Goal: Task Accomplishment & Management: Manage account settings

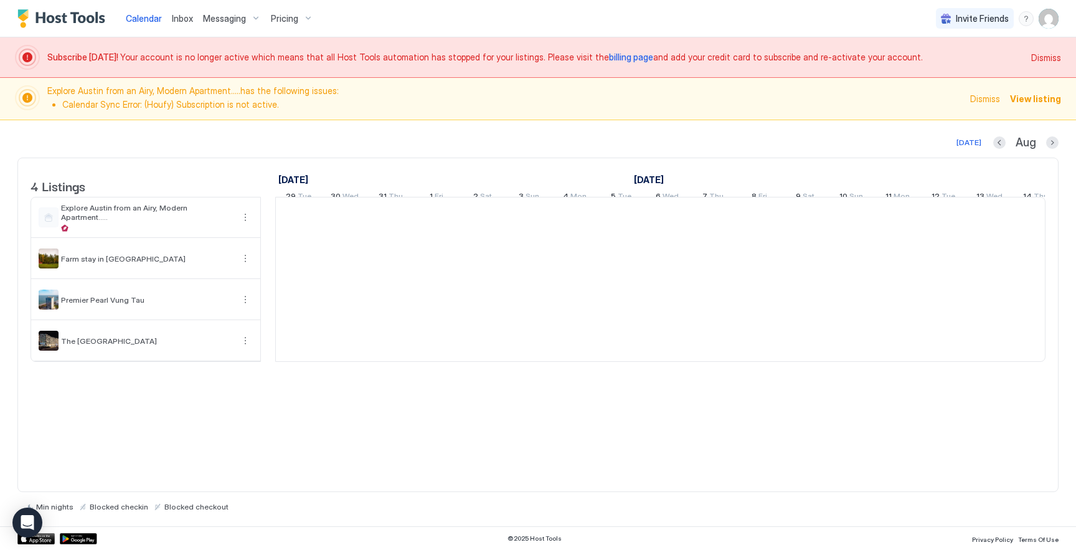
scroll to position [0, 692]
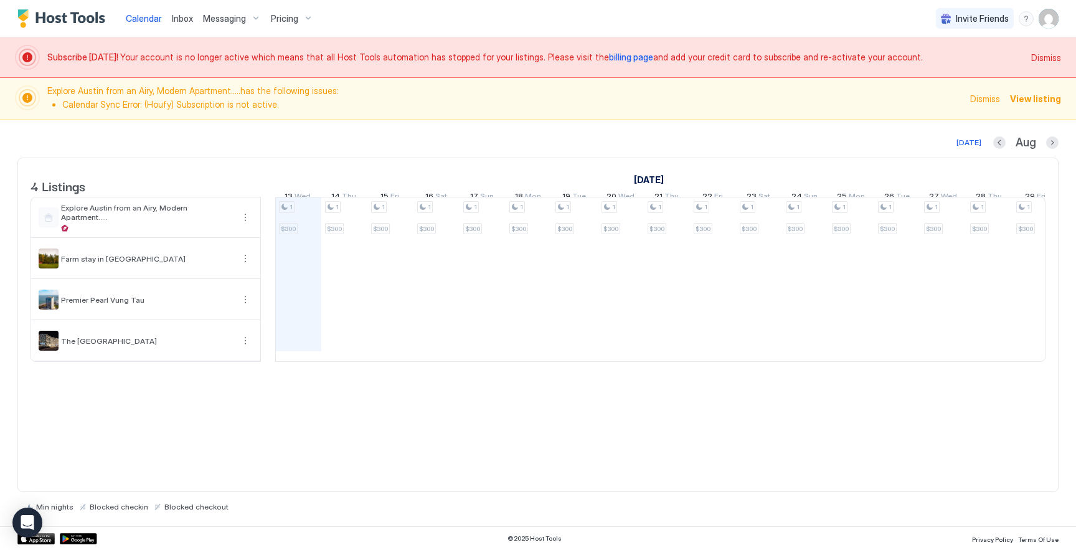
click at [1047, 25] on img "User profile" at bounding box center [1049, 19] width 20 height 20
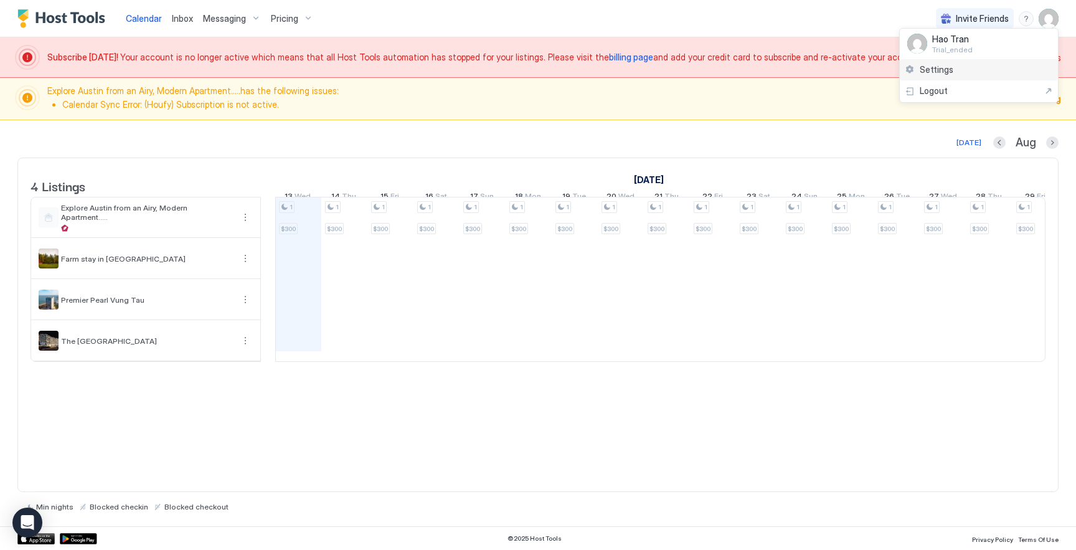
click at [962, 60] on div "Settings" at bounding box center [979, 70] width 158 height 22
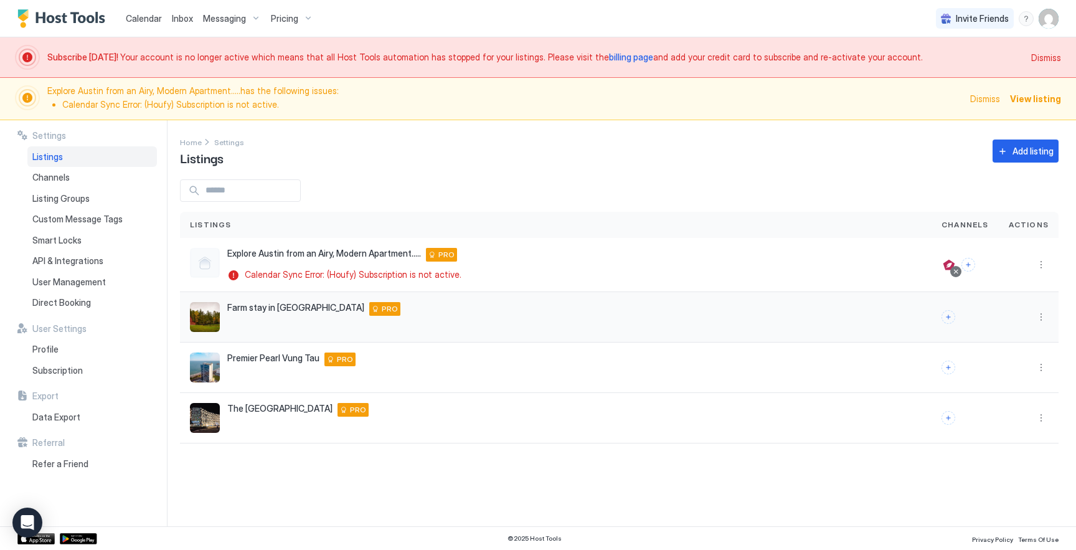
click at [944, 315] on div at bounding box center [949, 317] width 14 height 14
click at [949, 314] on button "Connect channels" at bounding box center [949, 317] width 14 height 14
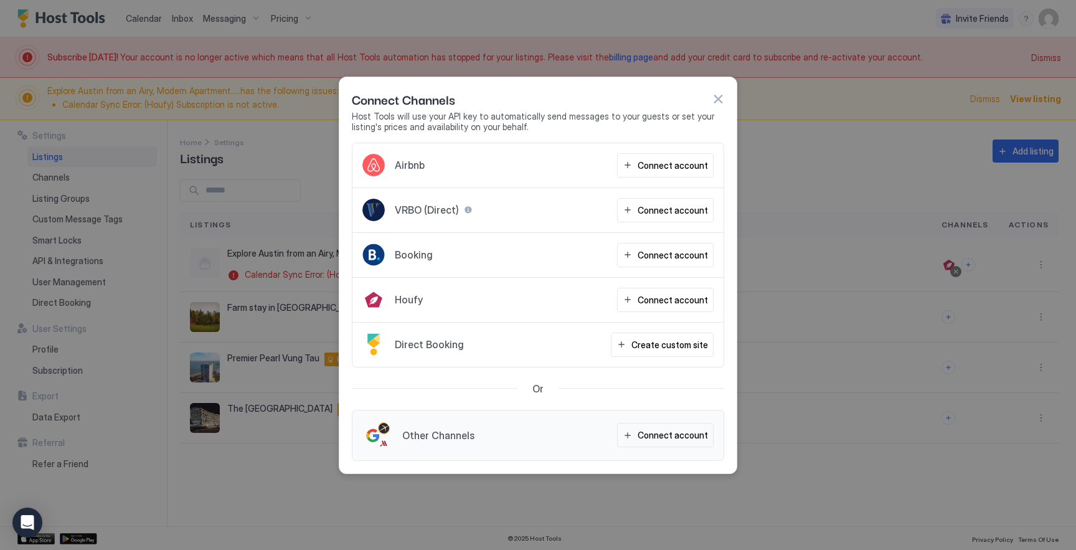
click at [721, 98] on button "button" at bounding box center [718, 99] width 12 height 12
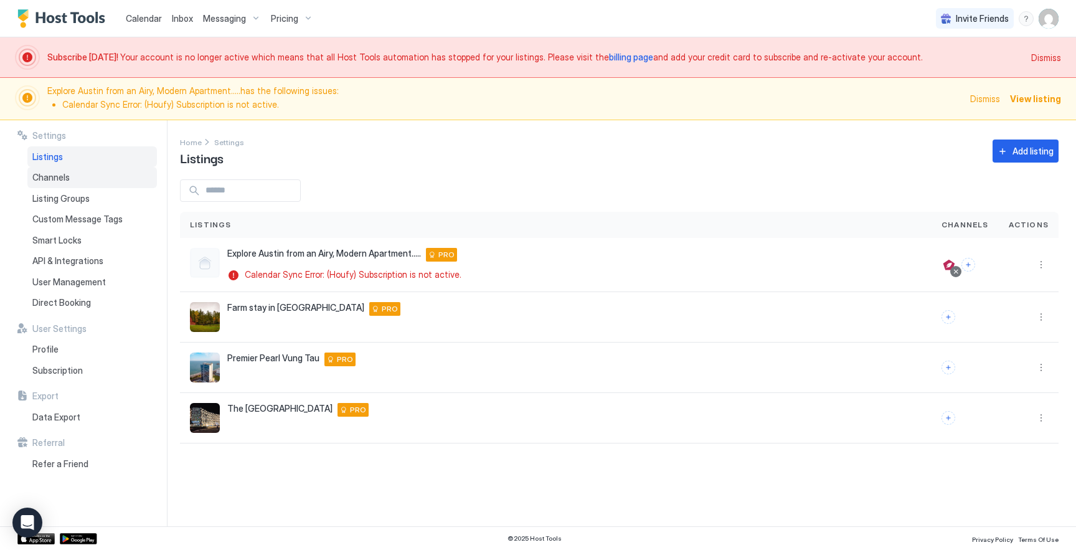
click at [83, 178] on div "Channels" at bounding box center [92, 177] width 130 height 21
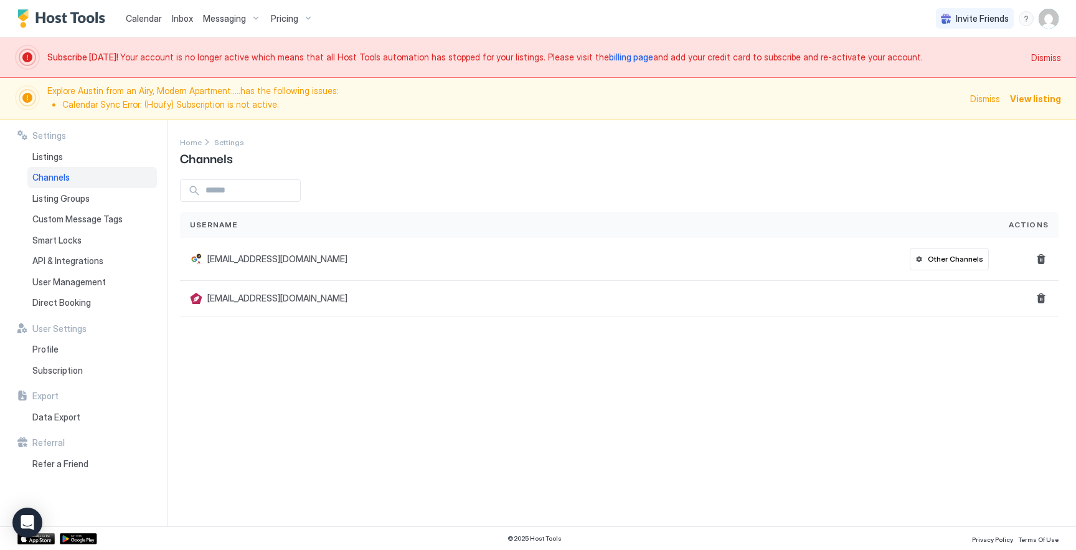
click at [609, 55] on span "billing page" at bounding box center [631, 57] width 44 height 11
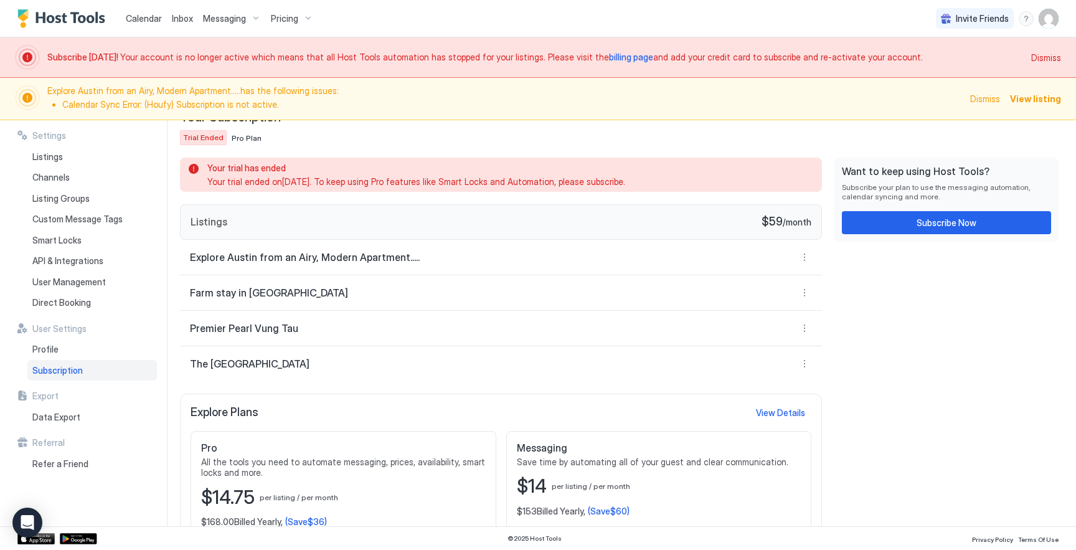
scroll to position [92, 0]
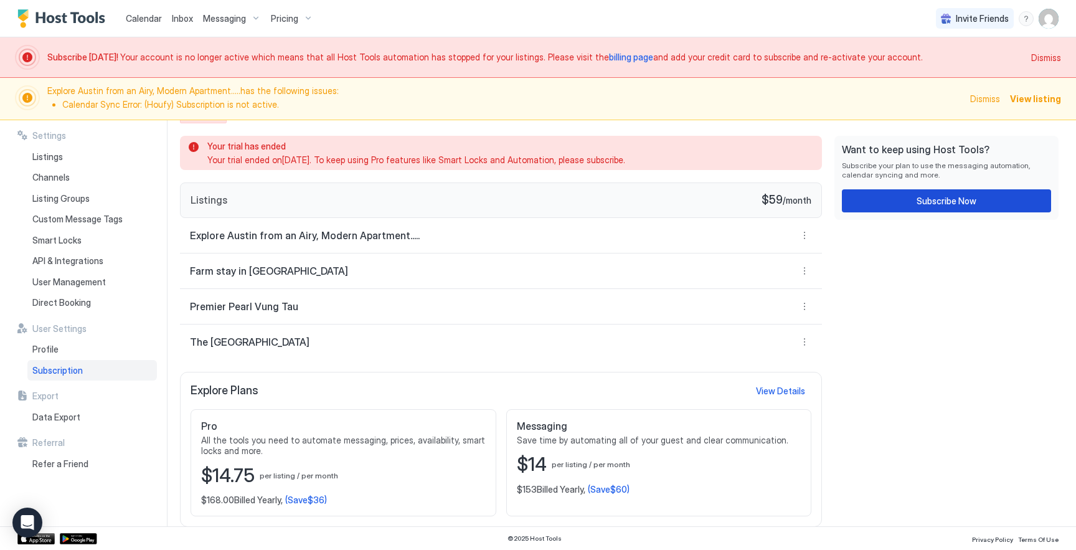
click at [926, 206] on div "Subscribe Now" at bounding box center [947, 200] width 60 height 13
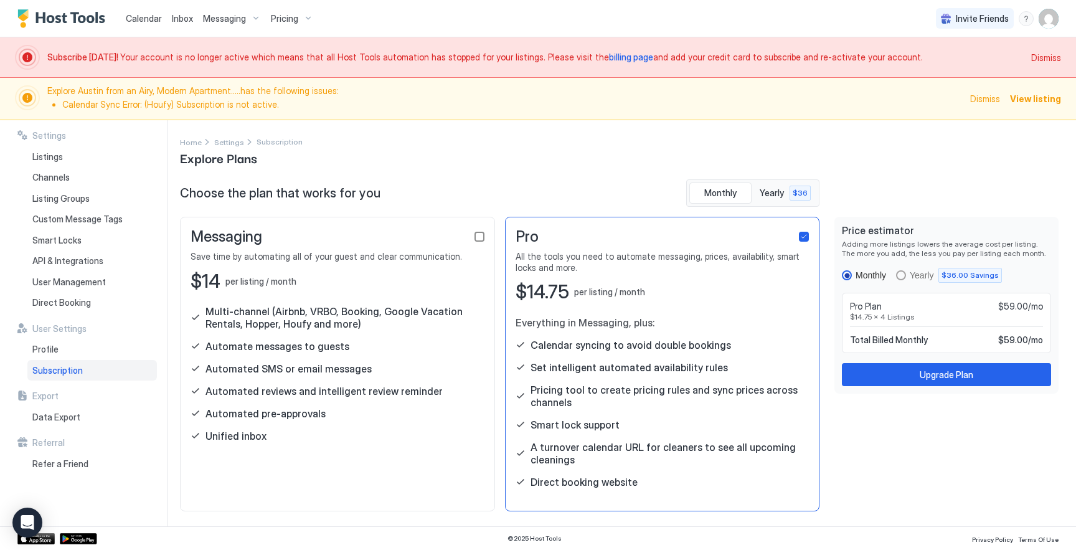
click at [479, 239] on div "checkbox" at bounding box center [480, 237] width 10 height 10
click at [805, 234] on div "checkbox" at bounding box center [804, 237] width 10 height 10
click at [774, 193] on span "Yearly" at bounding box center [773, 193] width 26 height 11
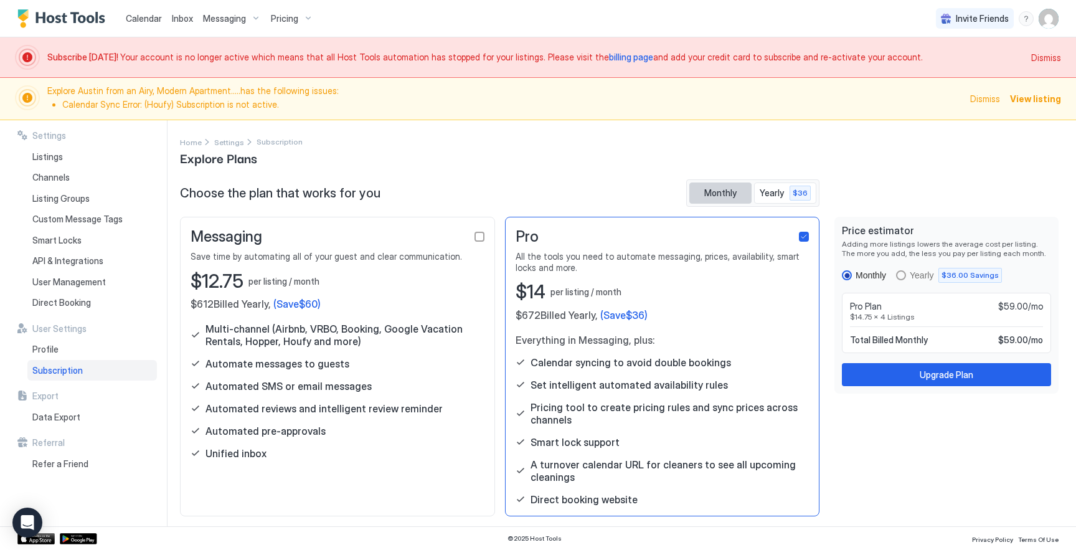
click at [710, 194] on span "Monthly" at bounding box center [721, 193] width 32 height 11
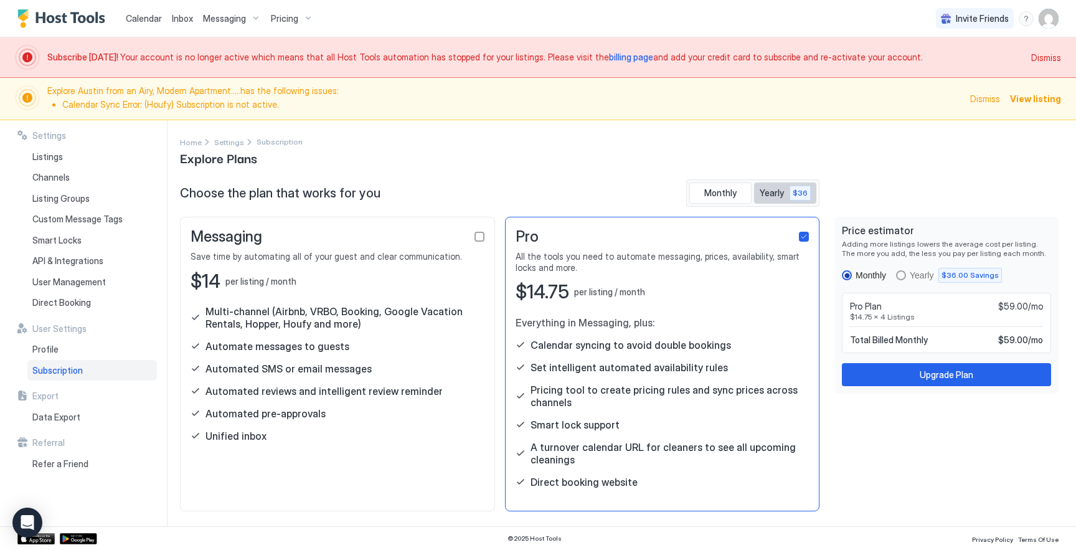
click at [769, 190] on span "Yearly" at bounding box center [773, 193] width 26 height 11
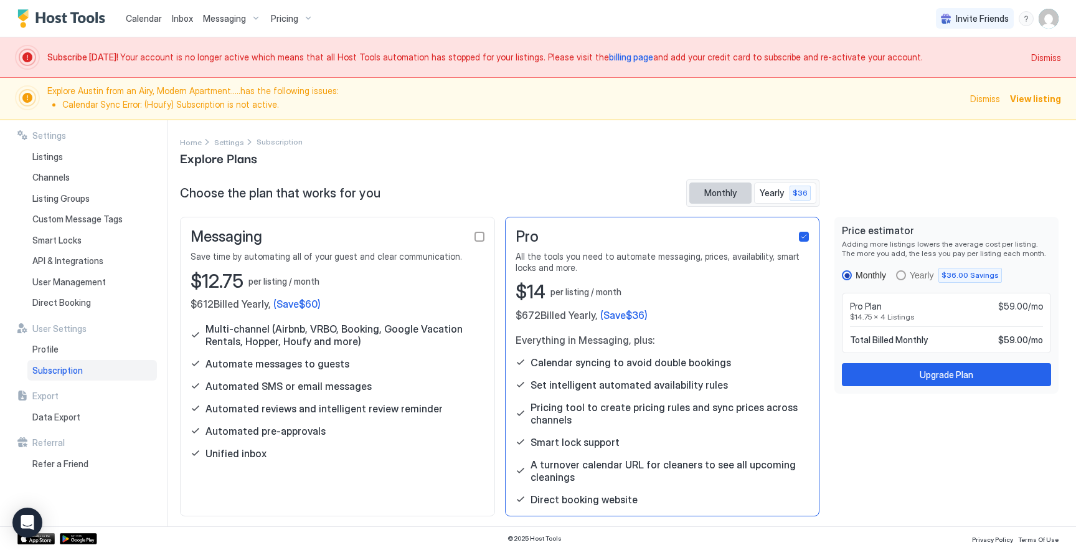
click at [706, 196] on span "Monthly" at bounding box center [721, 193] width 32 height 11
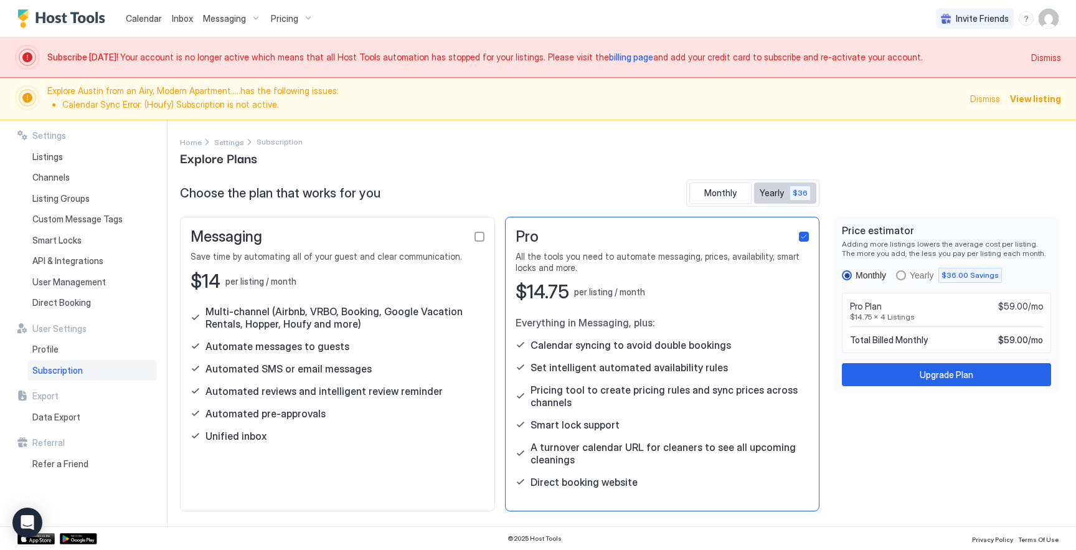
click at [784, 197] on span "Yearly" at bounding box center [773, 193] width 26 height 11
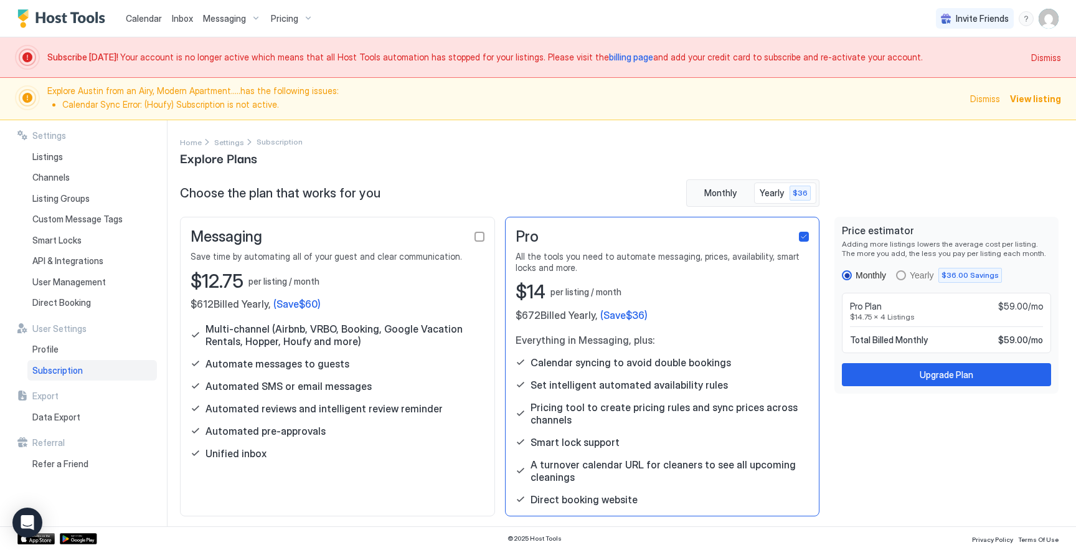
click at [141, 22] on span "Calendar" at bounding box center [144, 18] width 36 height 11
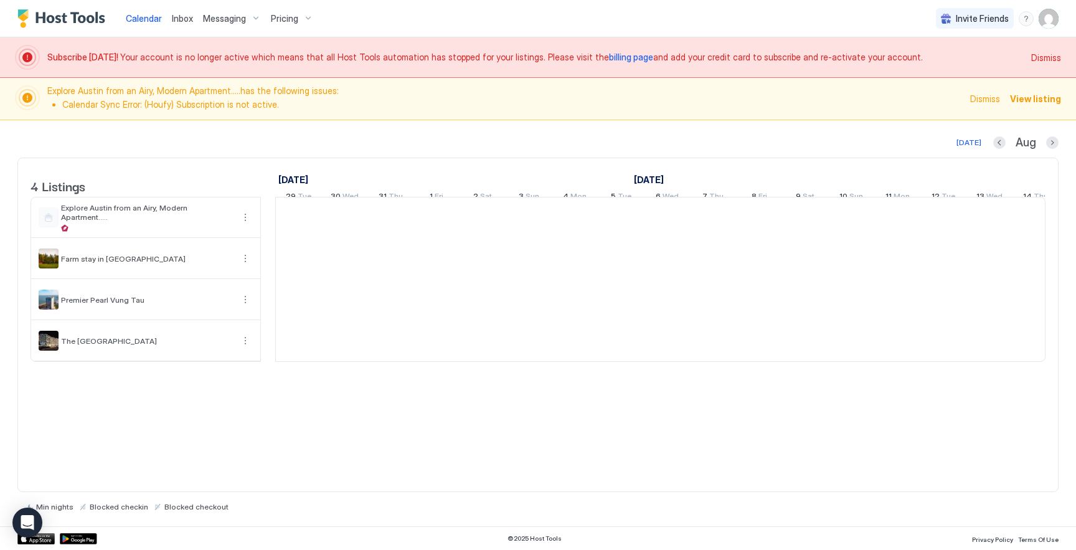
scroll to position [0, 692]
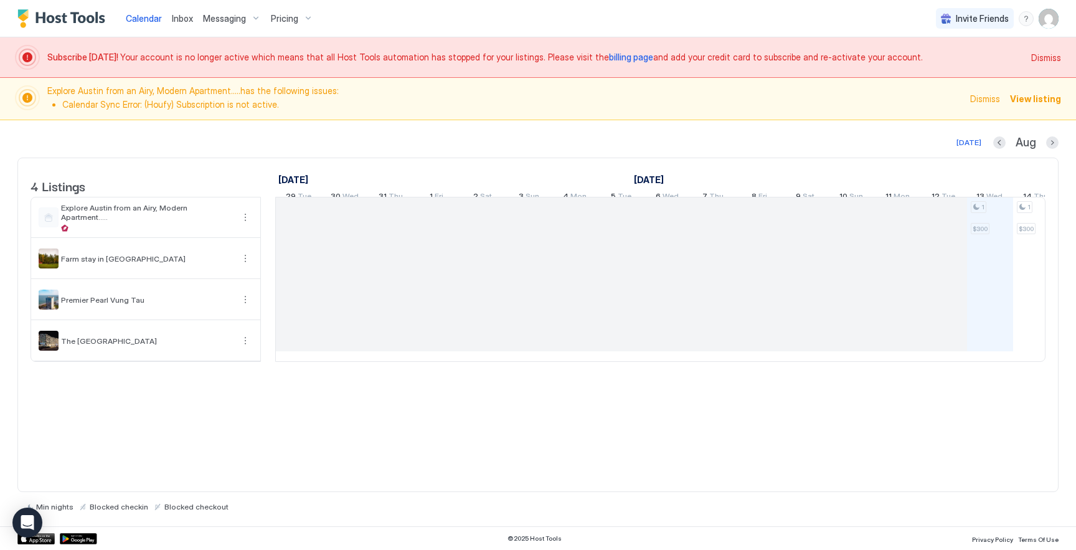
scroll to position [0, 692]
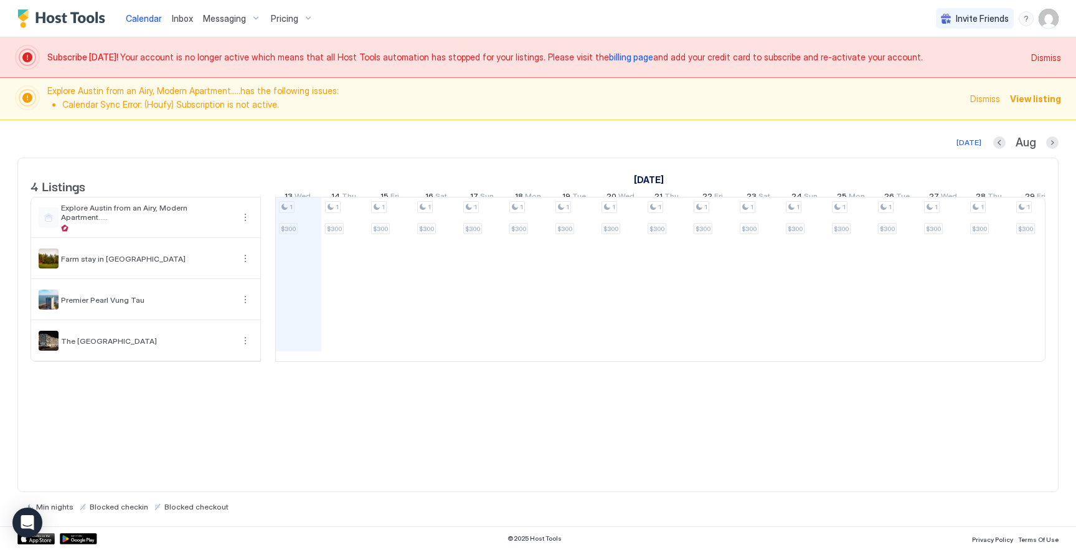
click at [171, 26] on div "Inbox" at bounding box center [182, 18] width 31 height 23
click at [185, 23] on span "Inbox" at bounding box center [182, 18] width 21 height 11
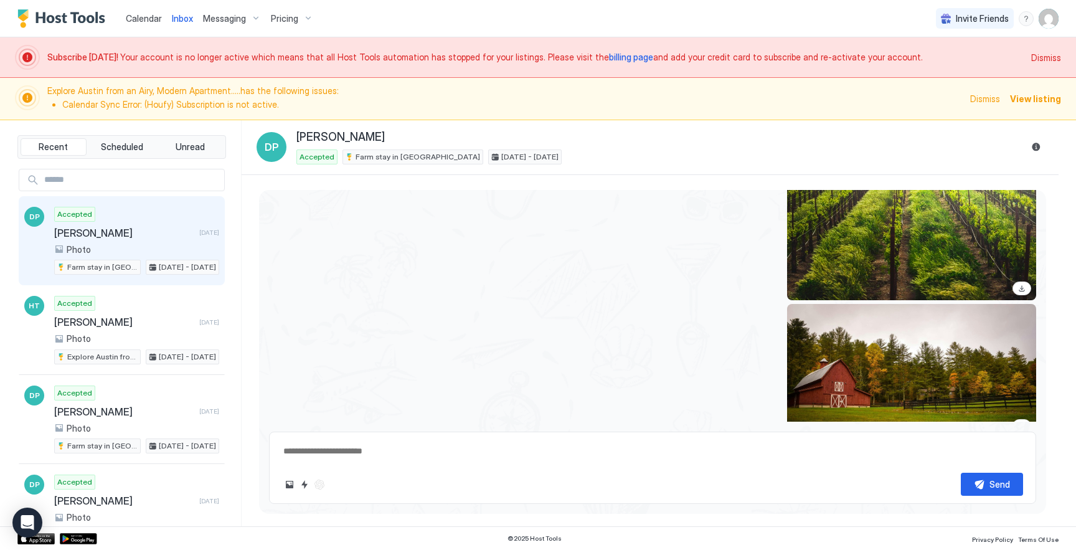
scroll to position [577, 0]
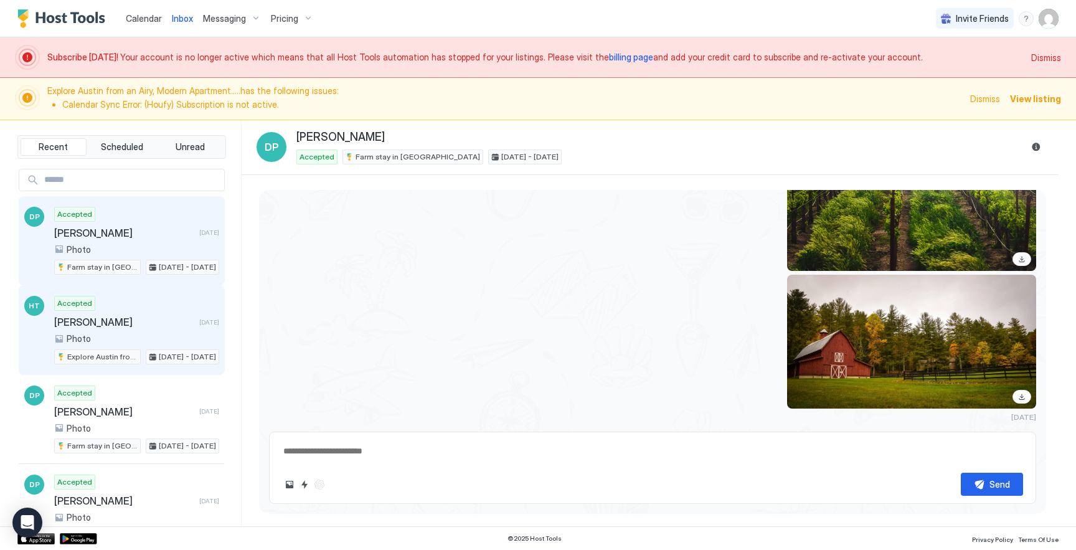
click at [154, 306] on div "Accepted Hao Tran 10 months ago Photo Explore Austin from an Airy, Modern Apart…" at bounding box center [136, 330] width 165 height 69
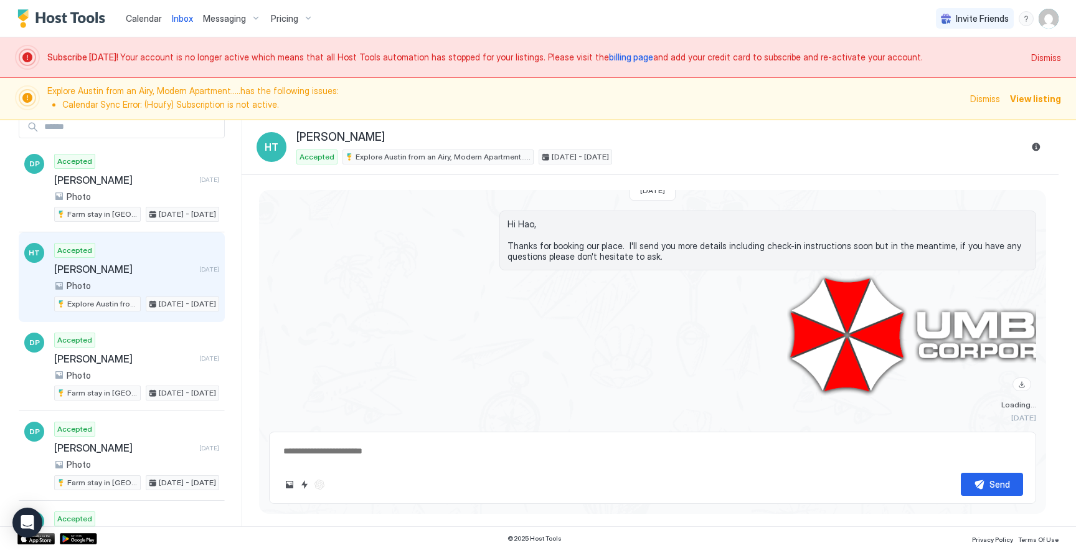
scroll to position [73, 0]
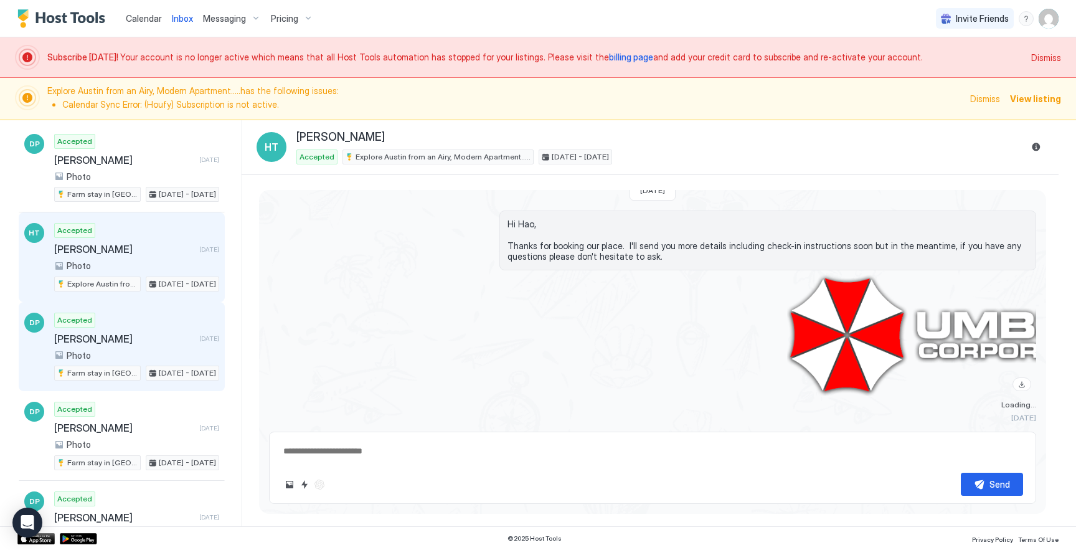
click at [118, 366] on div "Farm stay in [GEOGRAPHIC_DATA]" at bounding box center [97, 373] width 87 height 15
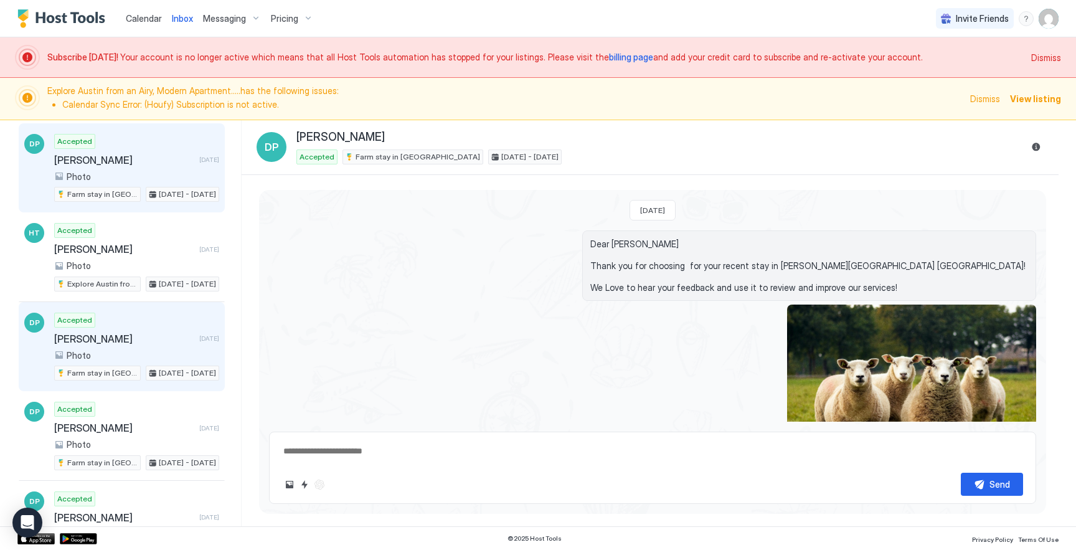
click at [116, 184] on div "Accepted Dương Phan 10 months ago Photo Farm stay in Mallacoota Nov 3 - 5, 2024" at bounding box center [136, 168] width 165 height 69
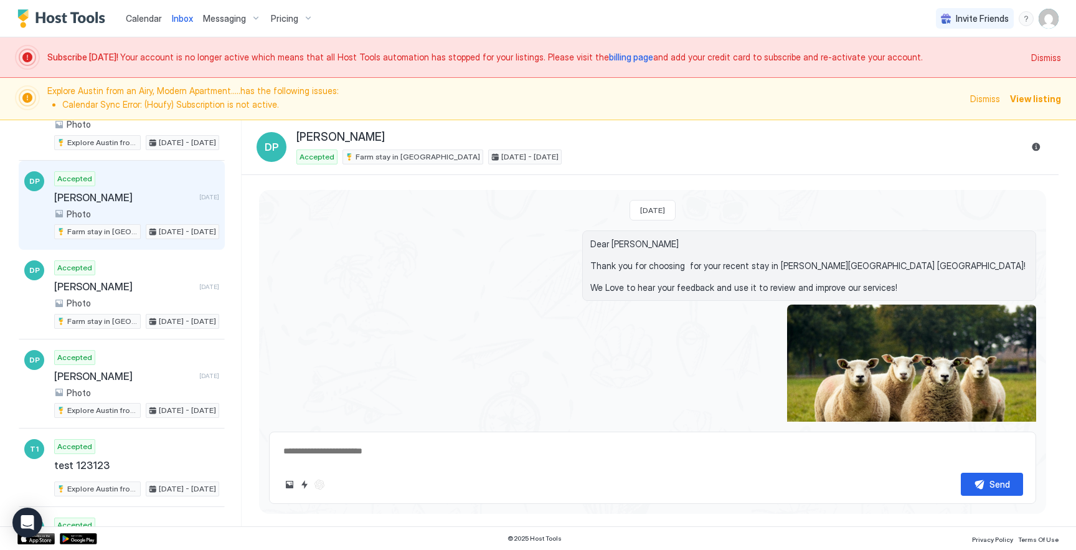
scroll to position [273, 0]
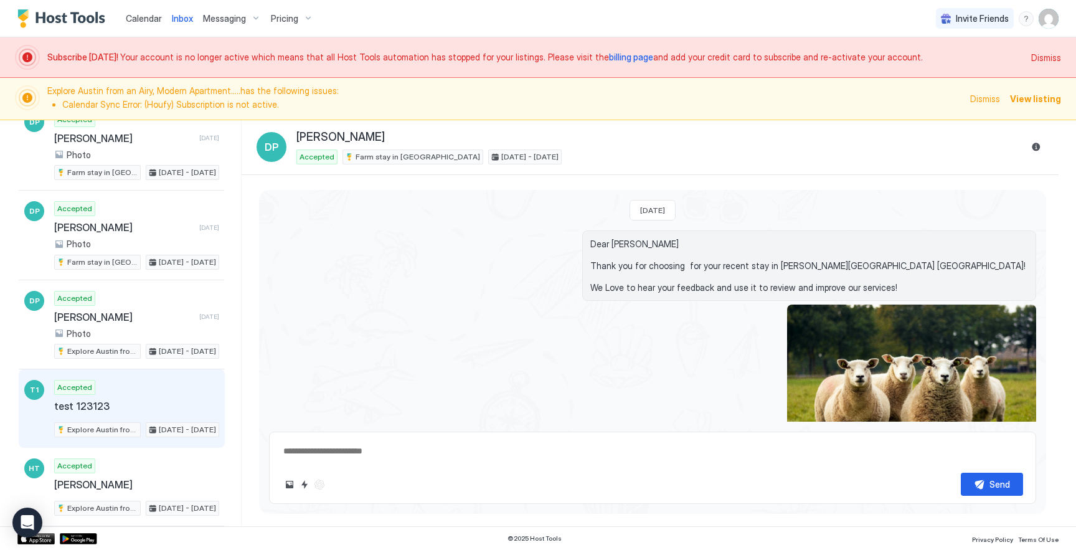
click at [115, 387] on div "Accepted test 123123 Explore Austin from an Airy, Modern Apartment..... Oct 22 …" at bounding box center [136, 408] width 165 height 57
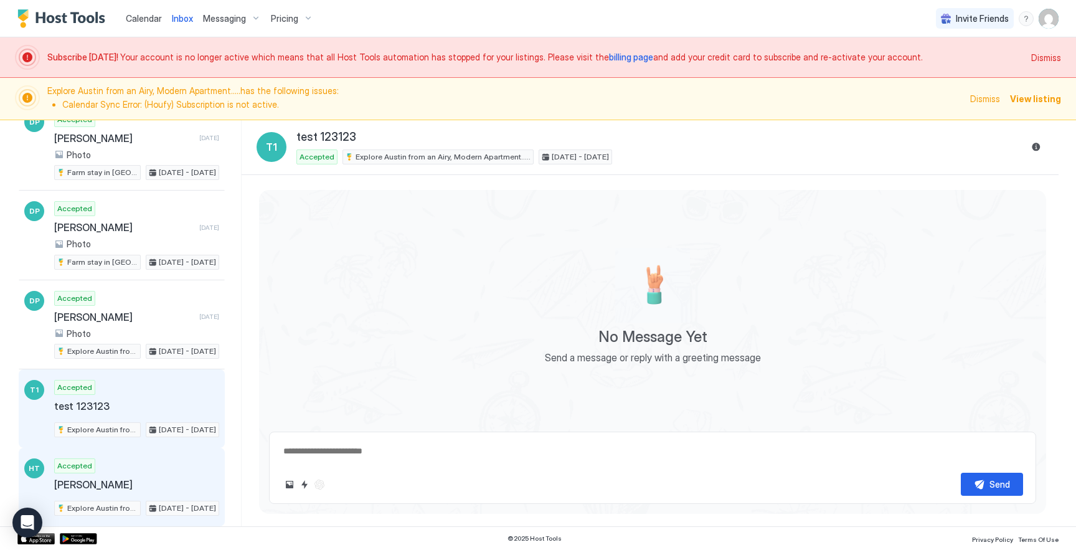
click at [146, 467] on div "Accepted Hao Tran Explore Austin from an Airy, Modern Apartment..... Apr 22 - 2…" at bounding box center [136, 486] width 165 height 57
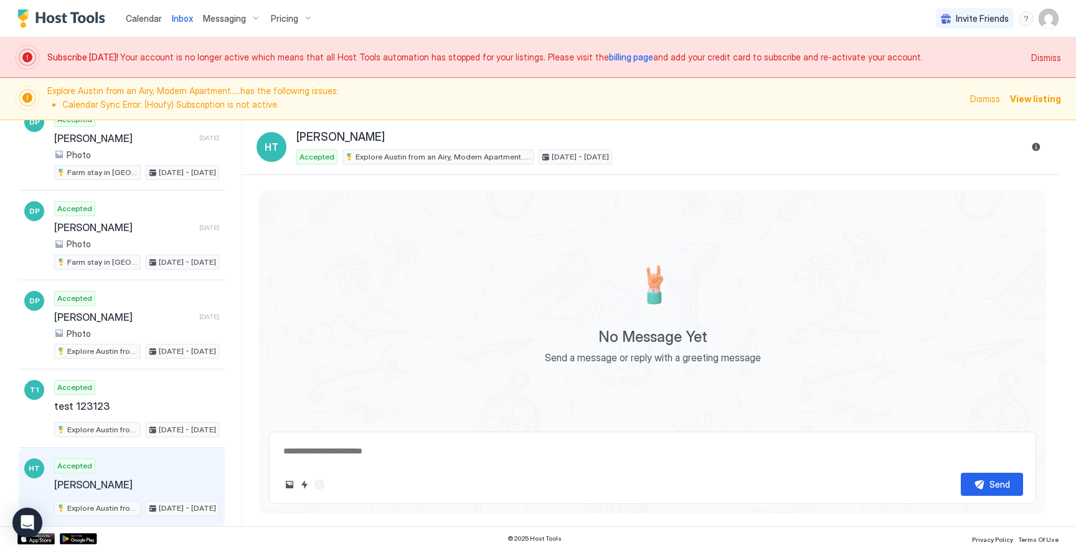
click at [1032, 143] on button "Reservation information" at bounding box center [1036, 147] width 15 height 15
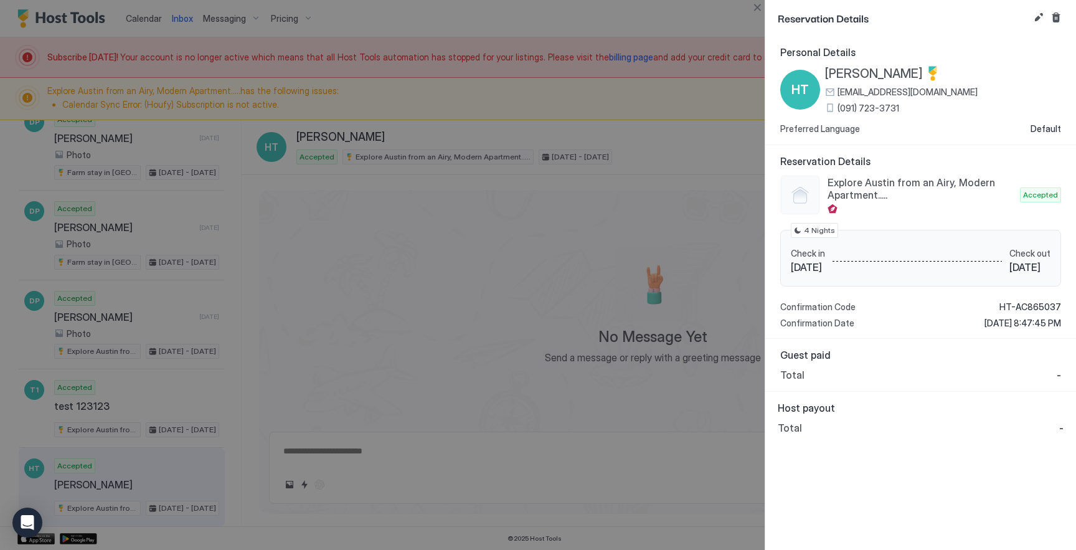
click at [733, 172] on div at bounding box center [538, 275] width 1076 height 550
click at [759, 4] on button "Close" at bounding box center [757, 7] width 15 height 15
type textarea "*"
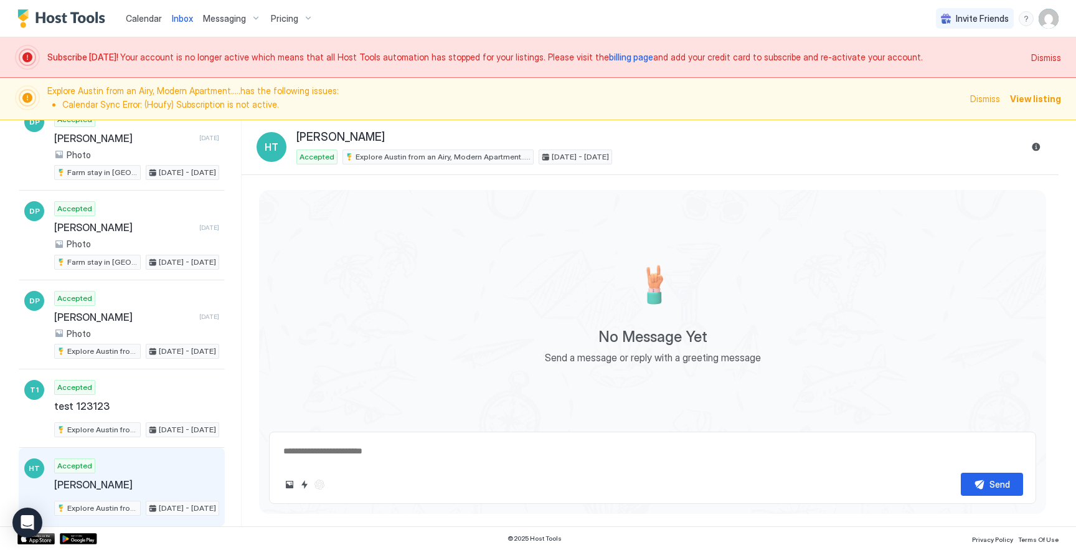
click at [142, 17] on span "Calendar" at bounding box center [144, 18] width 36 height 11
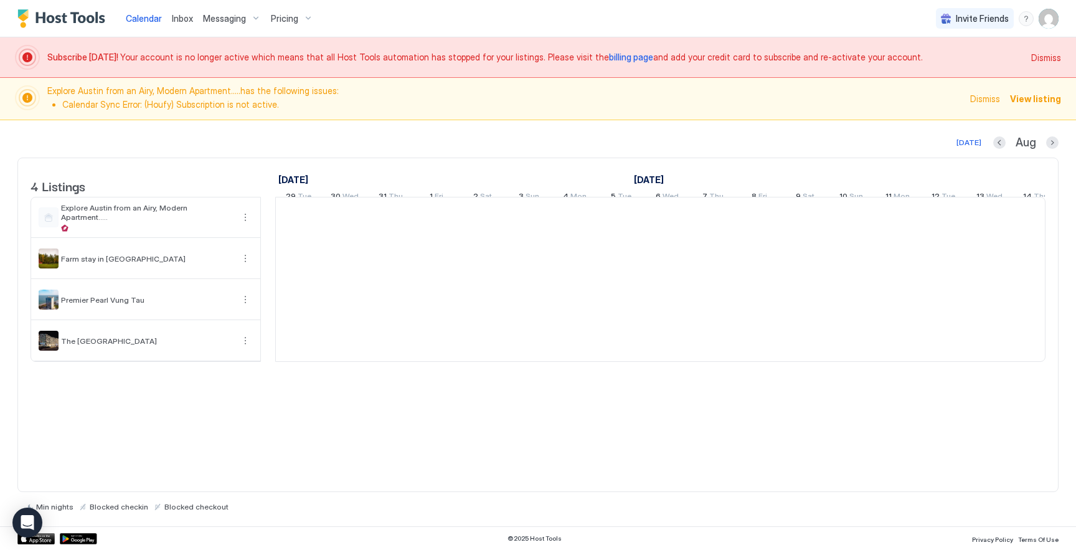
scroll to position [0, 692]
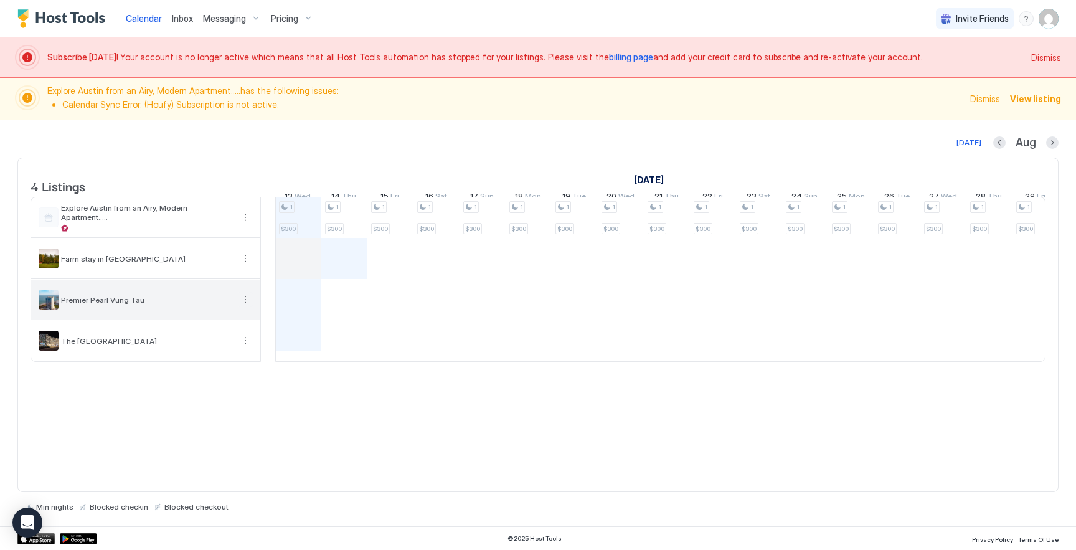
click at [250, 307] on button "More options" at bounding box center [245, 299] width 15 height 15
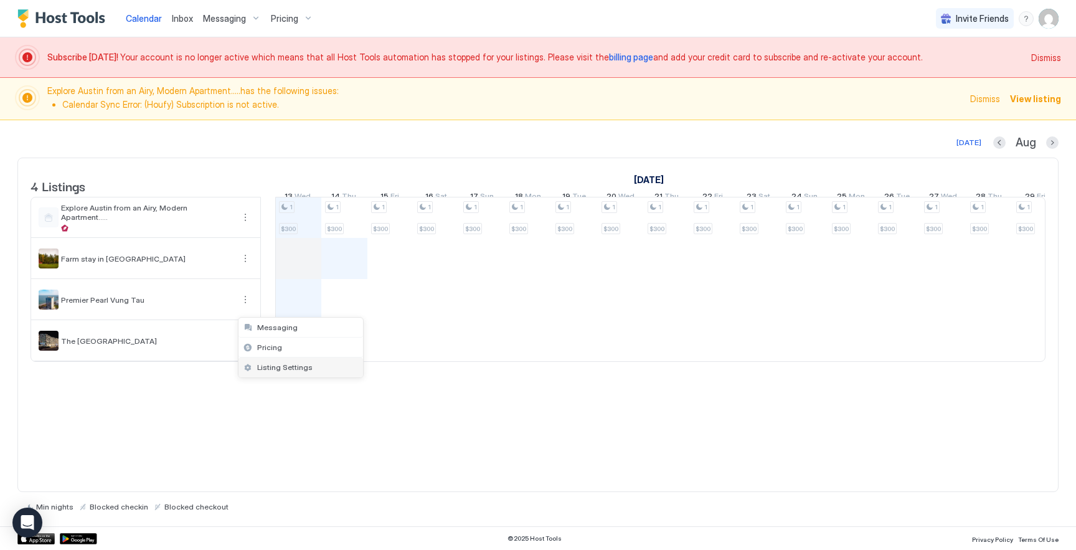
click at [282, 374] on div "Listing Settings" at bounding box center [301, 368] width 125 height 20
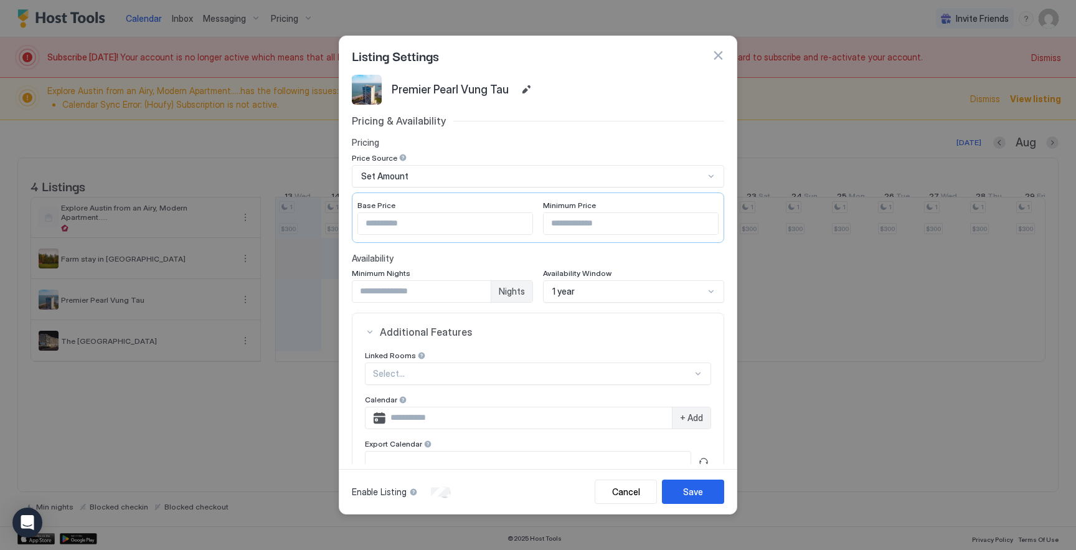
click at [428, 217] on input "**" at bounding box center [445, 223] width 174 height 21
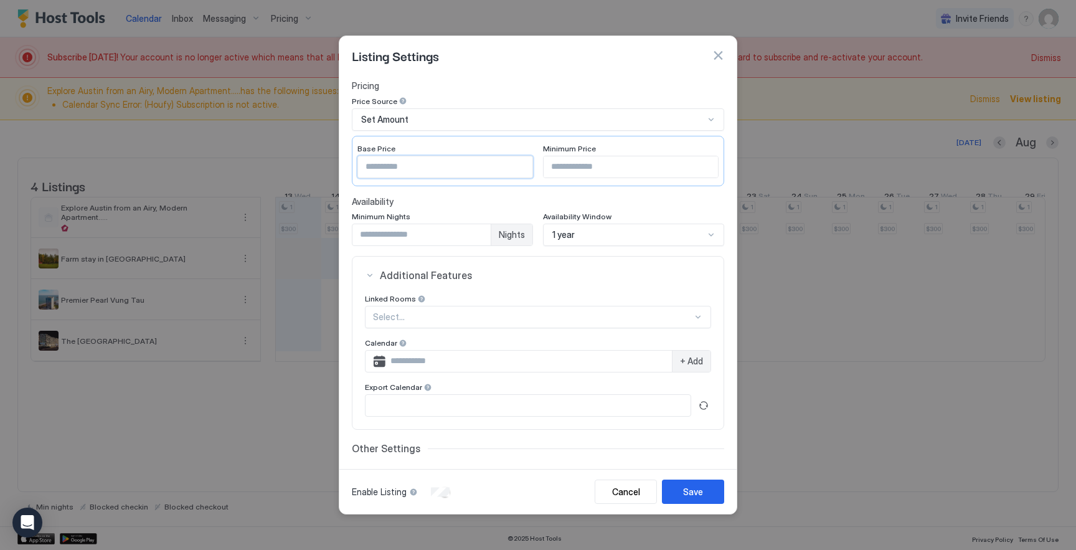
scroll to position [29, 0]
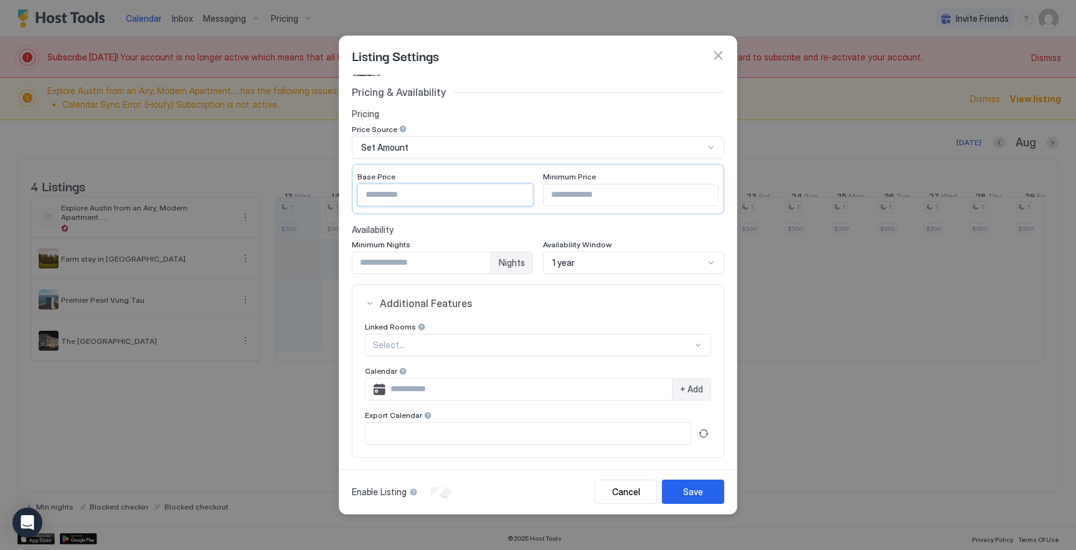
click at [719, 53] on button "button" at bounding box center [718, 55] width 12 height 12
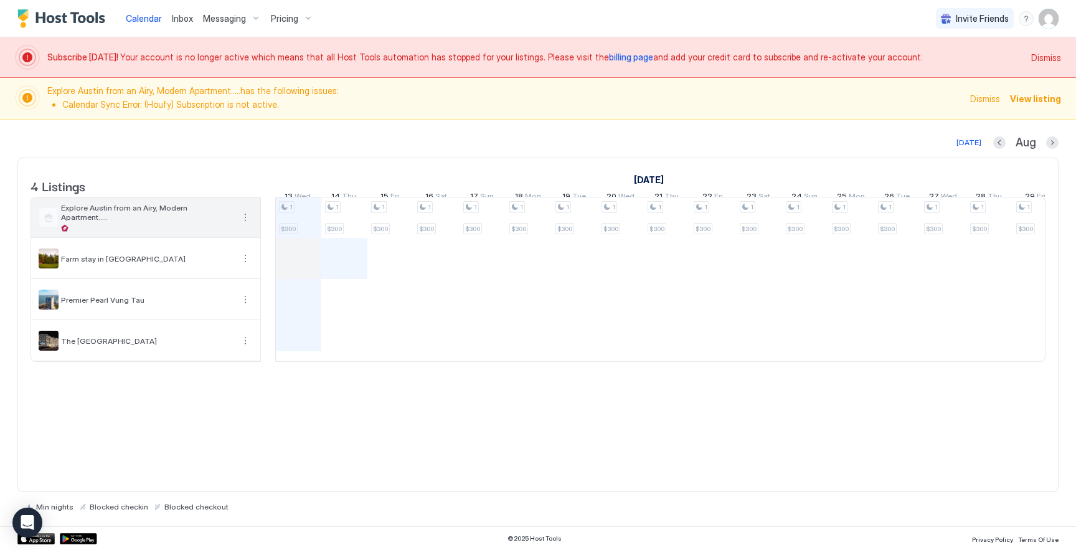
click at [249, 225] on button "More options" at bounding box center [245, 217] width 15 height 15
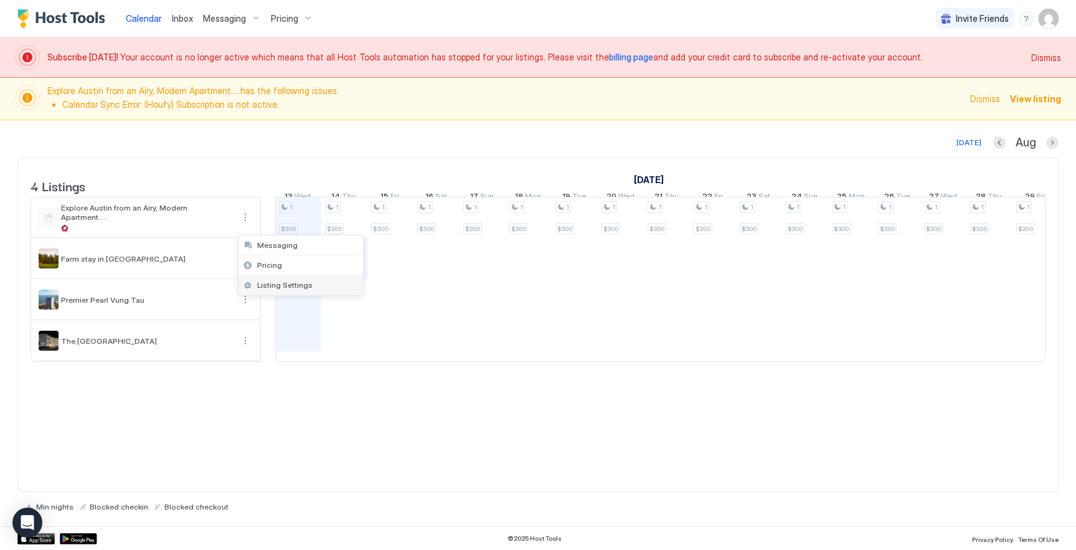
click at [260, 285] on span "Listing Settings" at bounding box center [284, 284] width 55 height 9
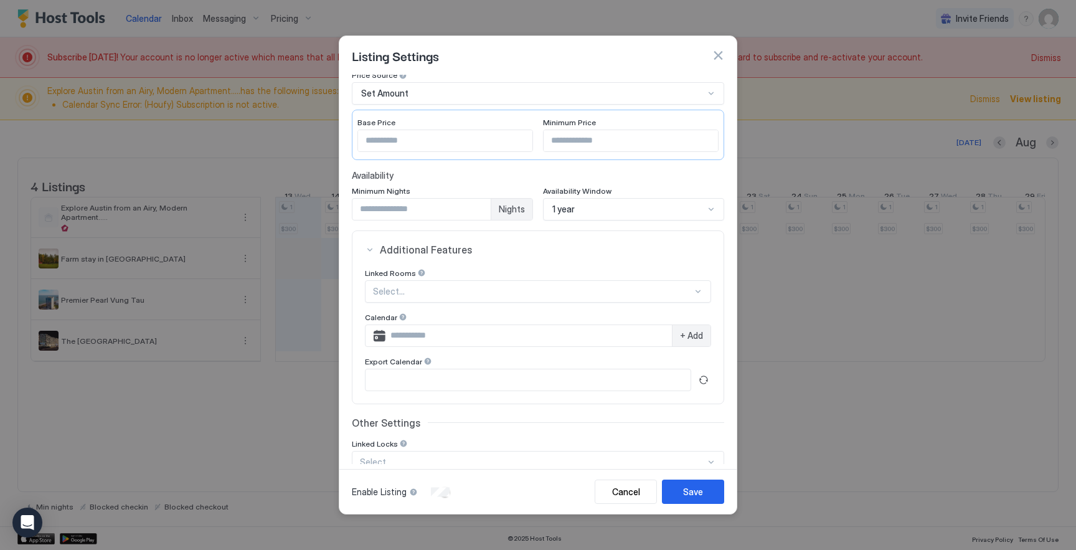
scroll to position [0, 0]
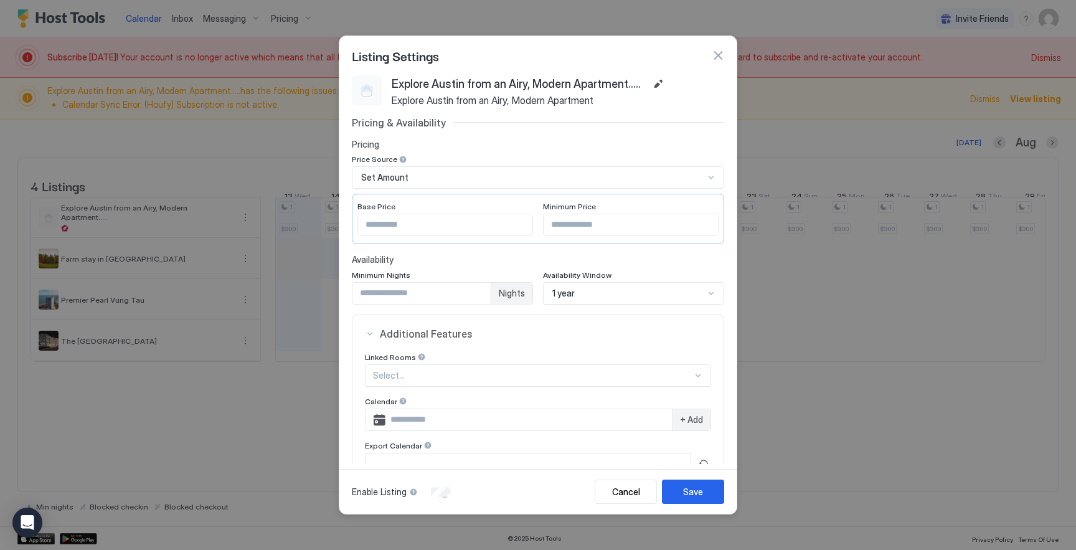
click at [719, 52] on button "button" at bounding box center [718, 55] width 12 height 12
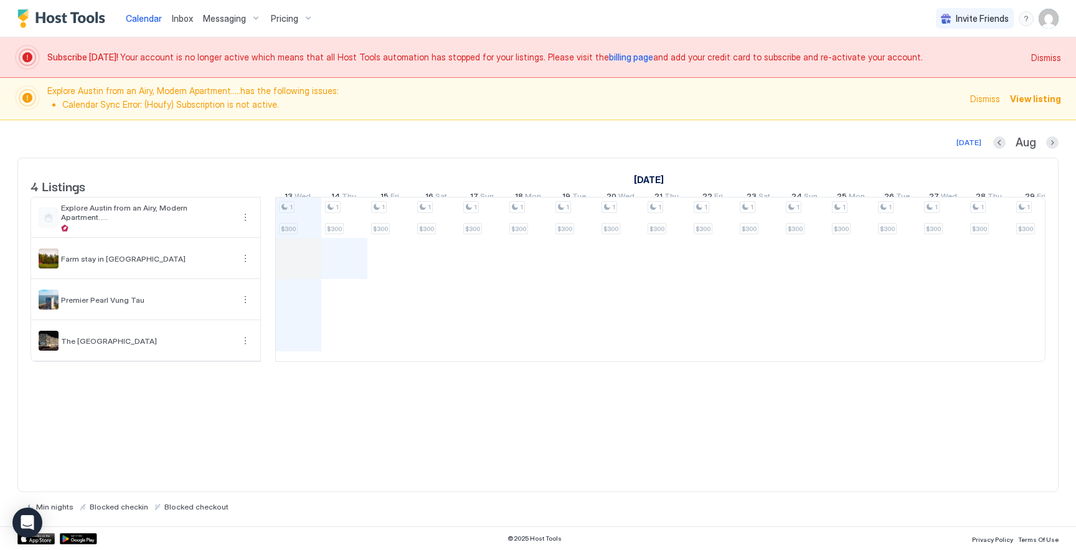
click at [1055, 9] on img "User profile" at bounding box center [1049, 19] width 20 height 20
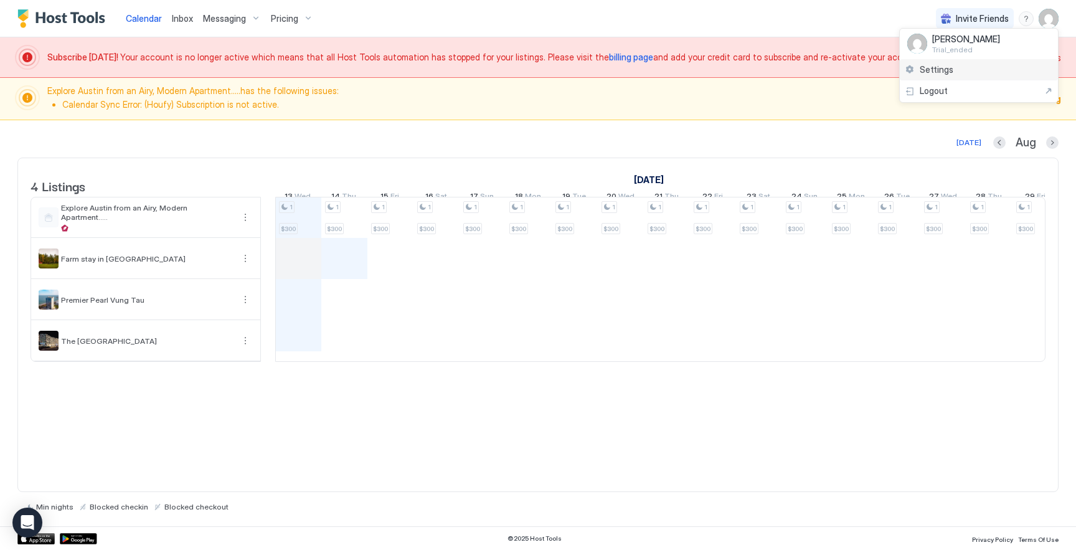
click at [971, 67] on div "Settings" at bounding box center [979, 70] width 158 height 22
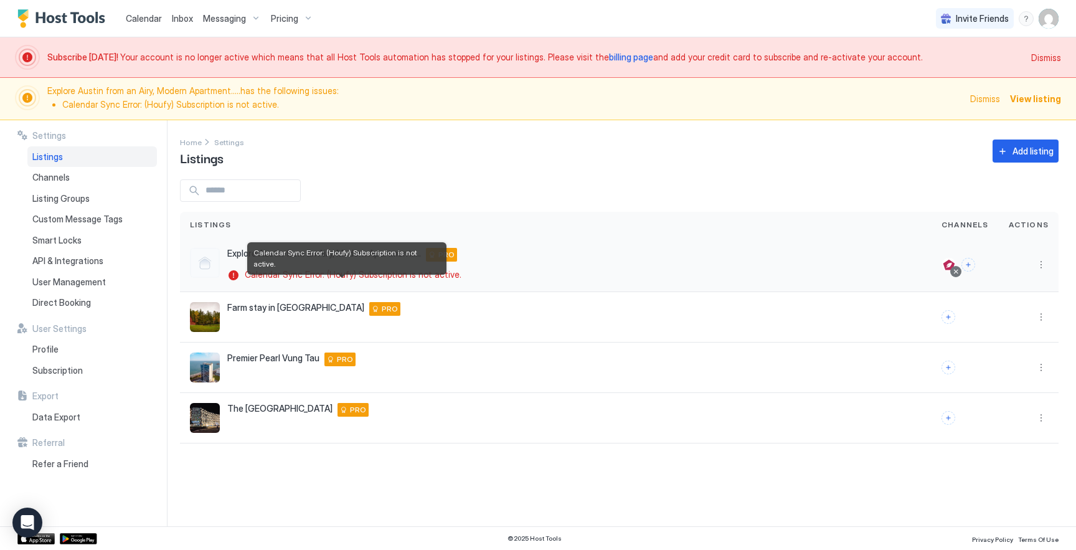
click at [388, 275] on span "Calendar Sync Error: (Houfy) Subscription is not active." at bounding box center [353, 274] width 217 height 11
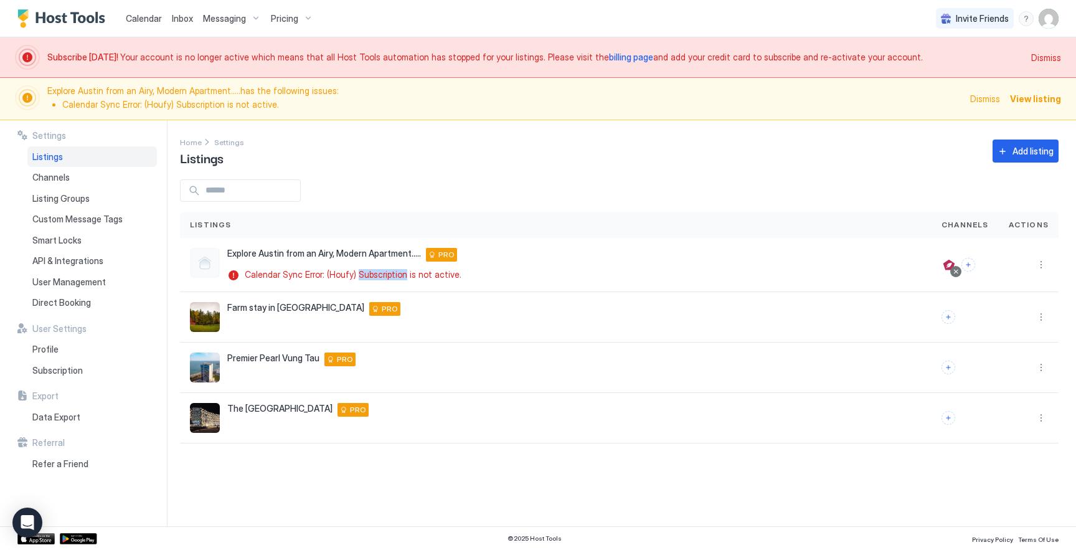
click at [380, 280] on div at bounding box center [380, 280] width 0 height 0
click at [69, 179] on div "Channels" at bounding box center [92, 177] width 130 height 21
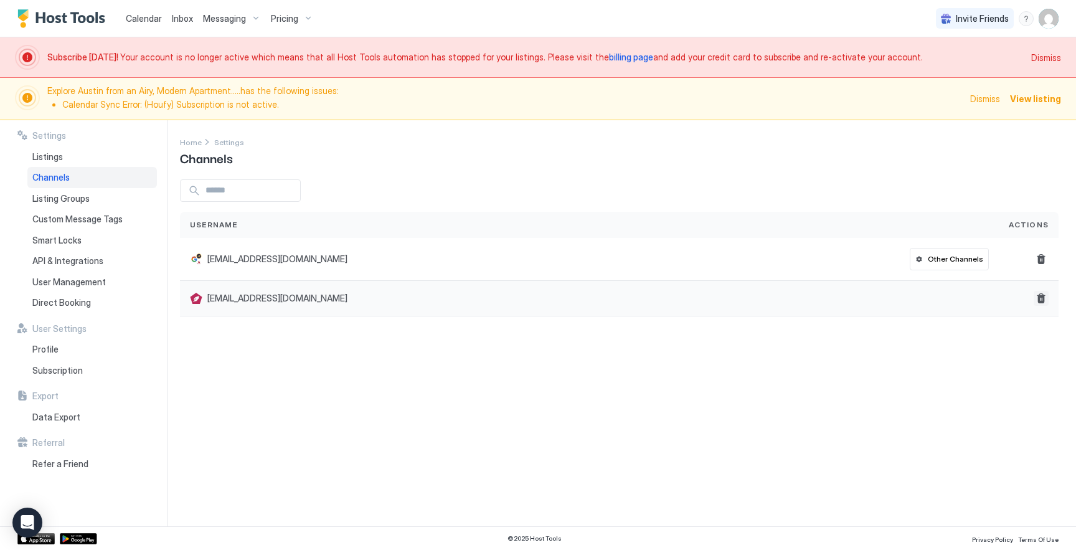
click at [1037, 299] on button "Delete" at bounding box center [1041, 298] width 15 height 15
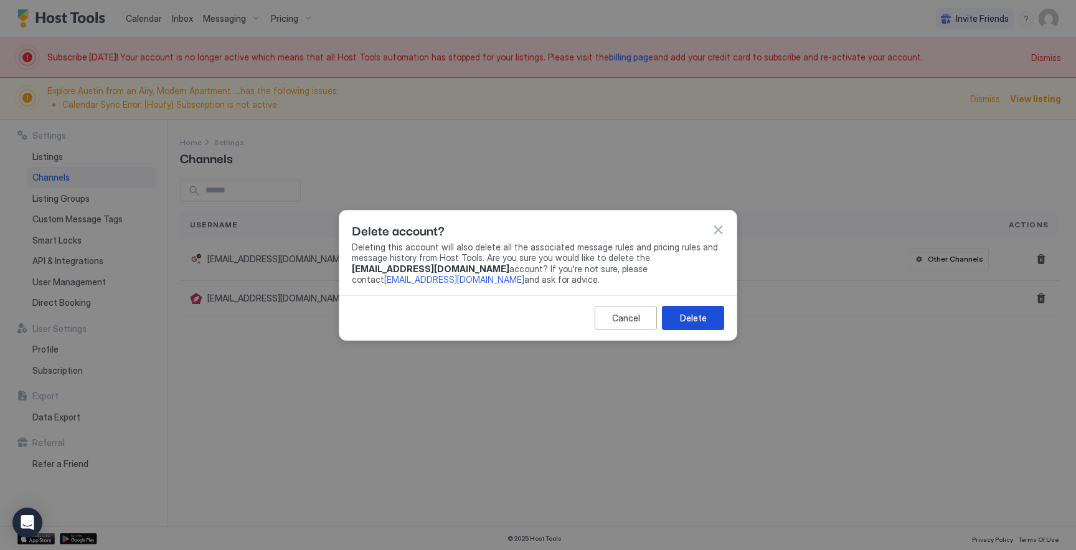
click at [683, 306] on button "Delete" at bounding box center [693, 318] width 62 height 24
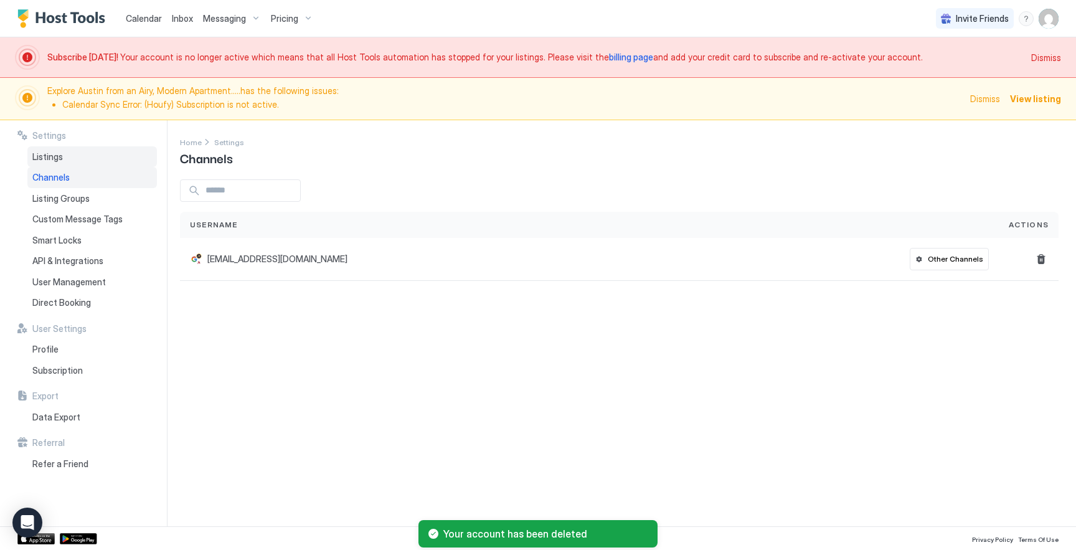
click at [73, 154] on div "Listings" at bounding box center [92, 156] width 130 height 21
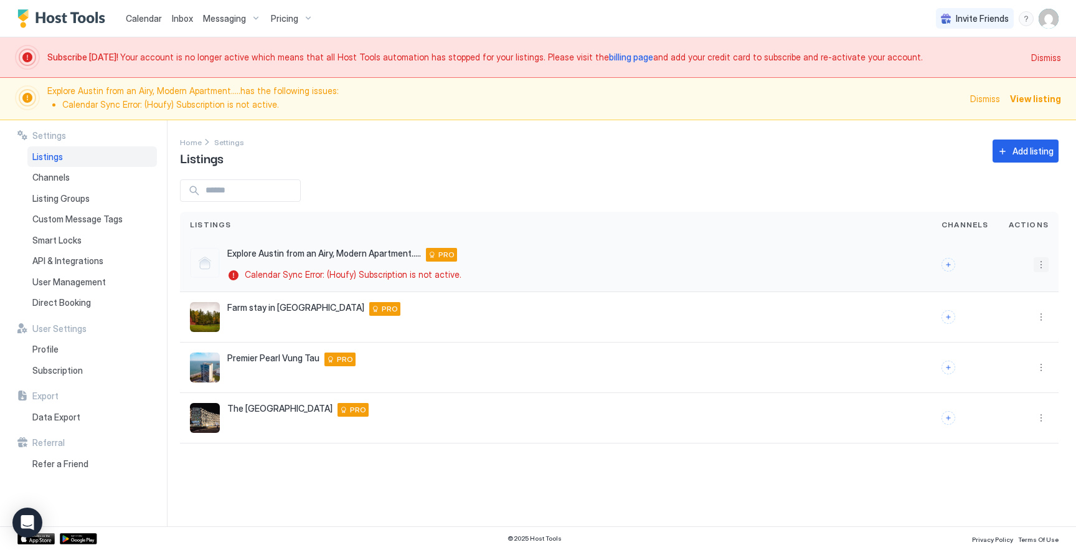
click at [1037, 267] on button "More options" at bounding box center [1041, 264] width 15 height 15
click at [943, 285] on span "Listing Settings" at bounding box center [936, 282] width 55 height 9
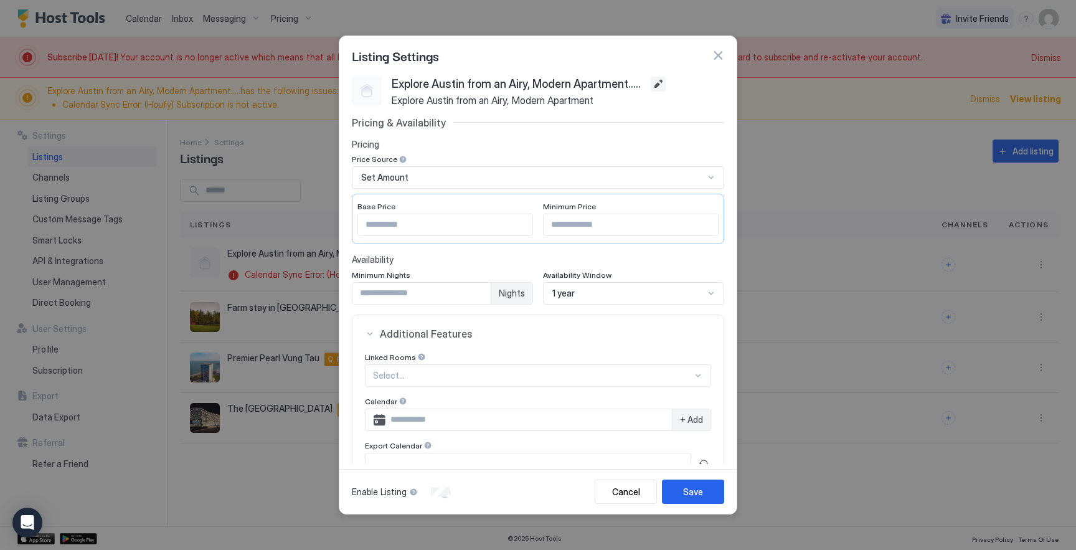
click at [658, 84] on button "Edit" at bounding box center [658, 84] width 15 height 15
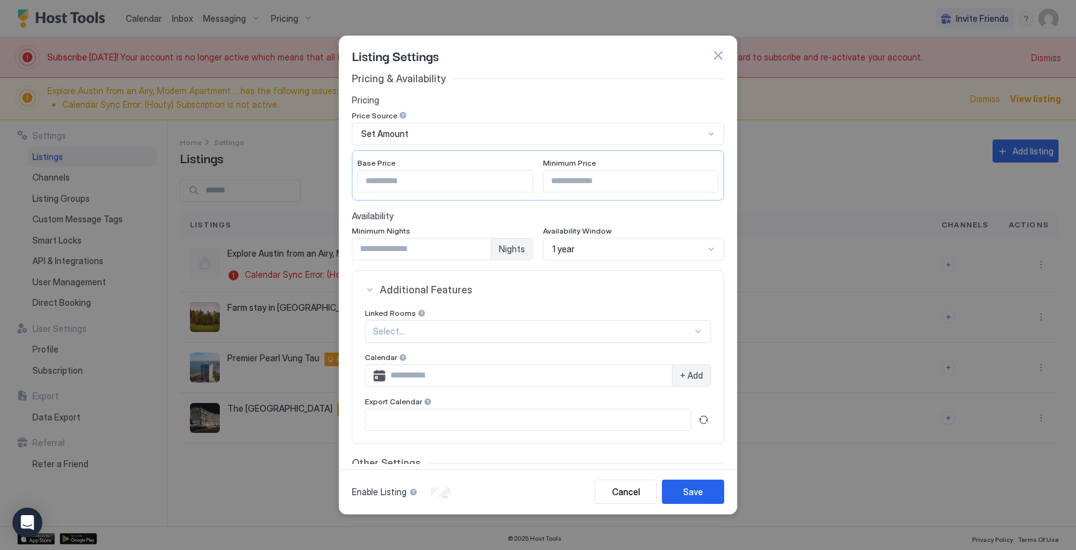
scroll to position [66, 0]
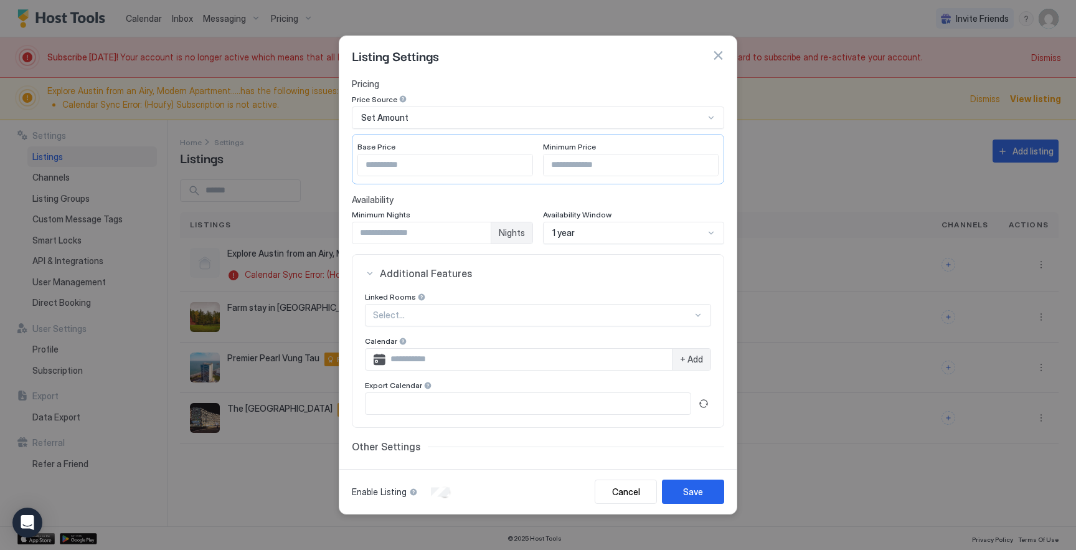
click at [724, 55] on button "button" at bounding box center [718, 55] width 12 height 12
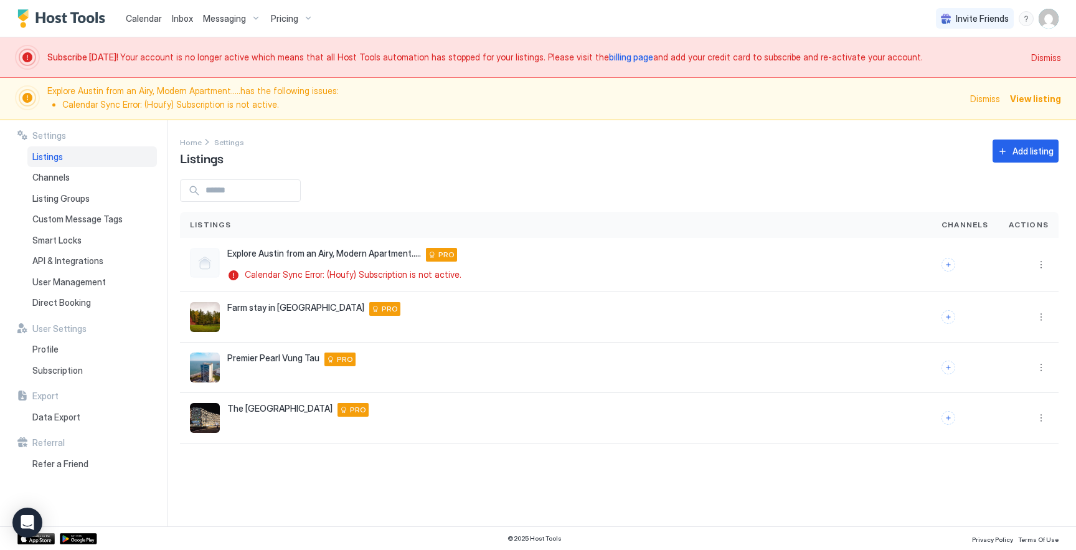
click at [523, 213] on div "Listings" at bounding box center [556, 225] width 752 height 26
click at [287, 18] on span "Pricing" at bounding box center [284, 18] width 27 height 11
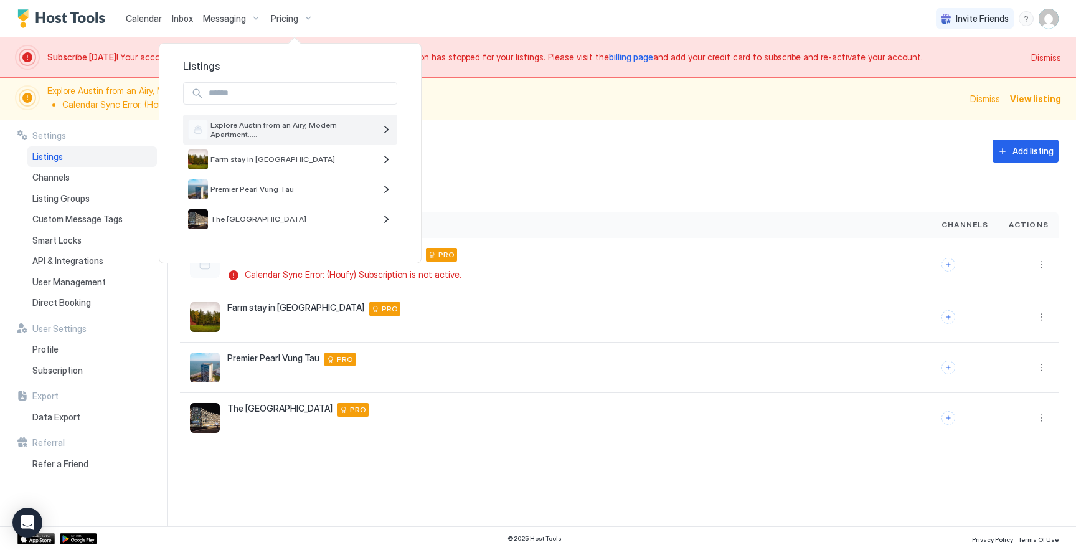
click at [316, 124] on span "Explore Austin from an Airy, Modern Apartment....." at bounding box center [293, 129] width 164 height 19
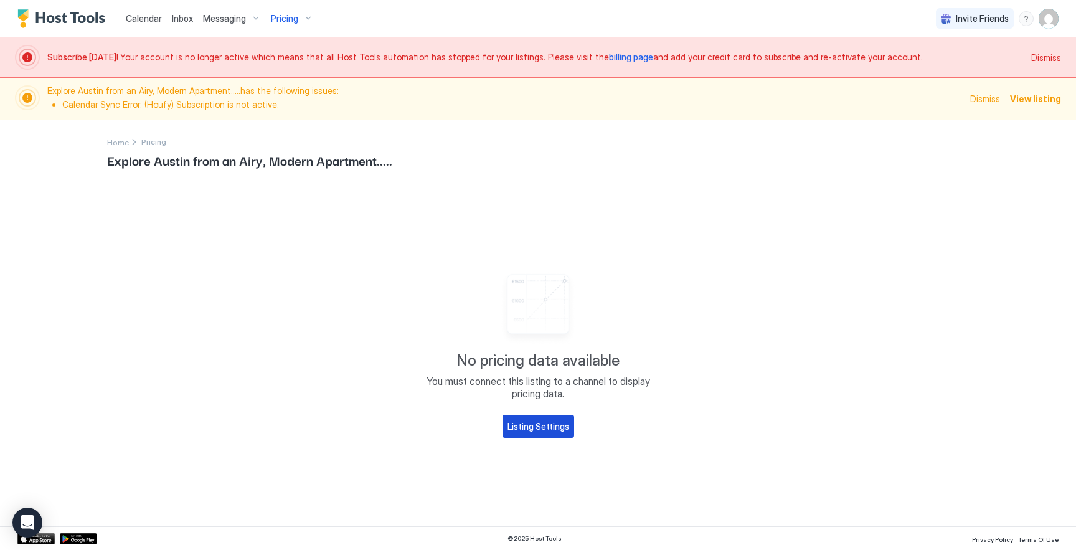
click at [541, 427] on div "Listing Settings" at bounding box center [539, 426] width 62 height 13
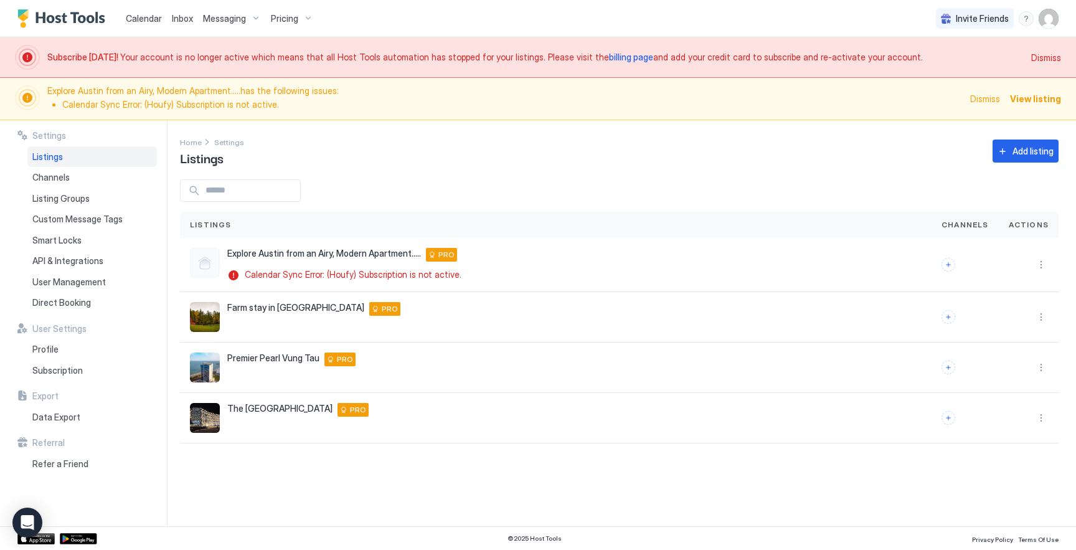
click at [243, 16] on span "Messaging" at bounding box center [224, 18] width 43 height 11
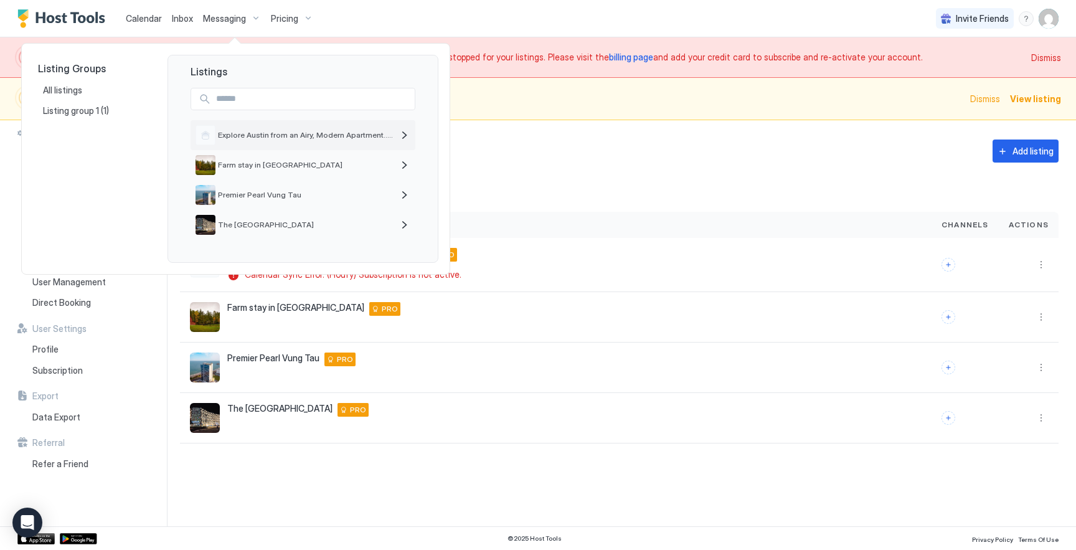
click at [252, 146] on div "Explore Austin from an Airy, Modern Apartment....." at bounding box center [303, 135] width 225 height 30
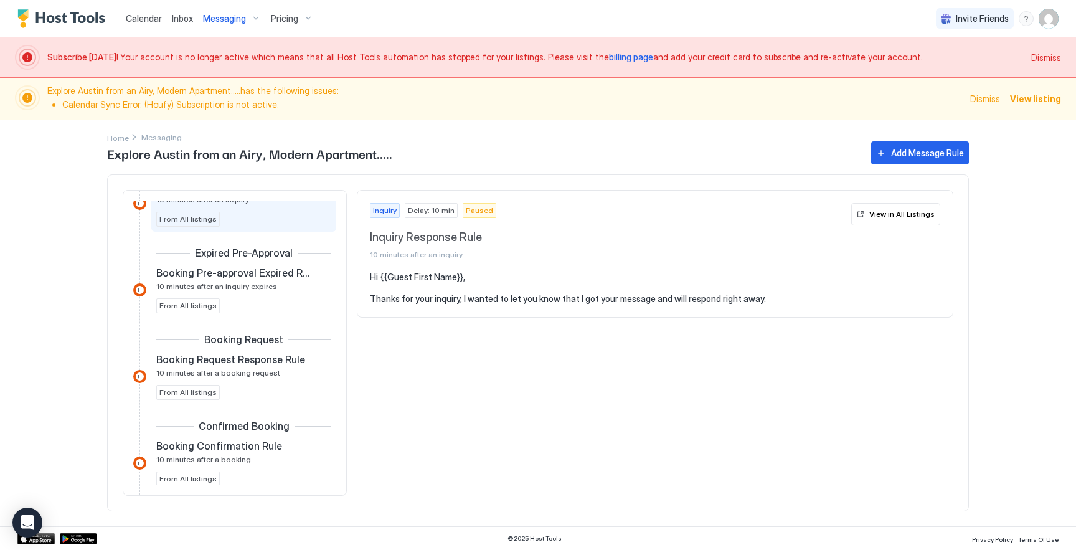
scroll to position [16, 0]
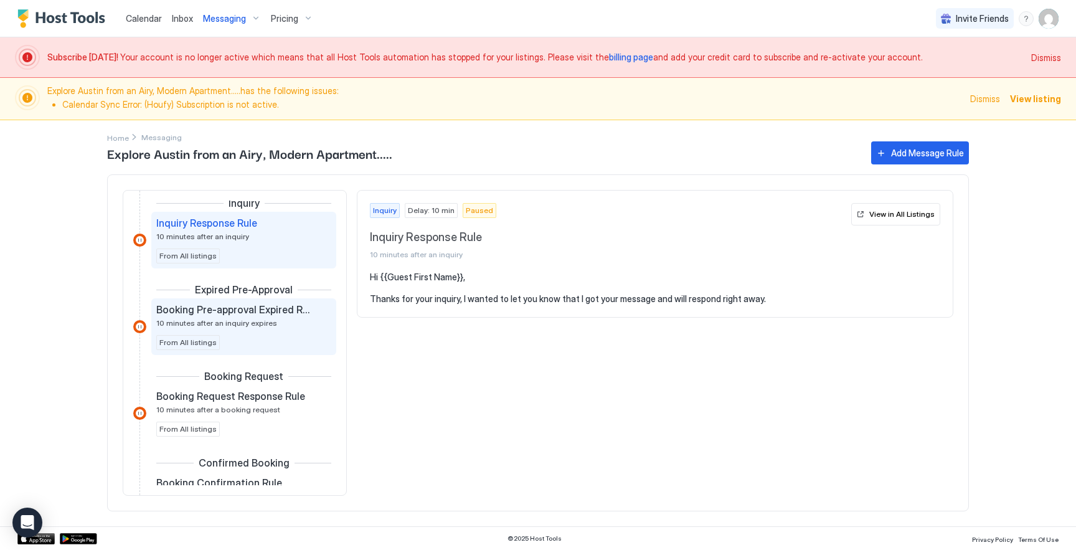
click at [251, 299] on div "Booking Pre-approval Expired Rule 10 minutes after an inquiry expires From All …" at bounding box center [243, 326] width 185 height 57
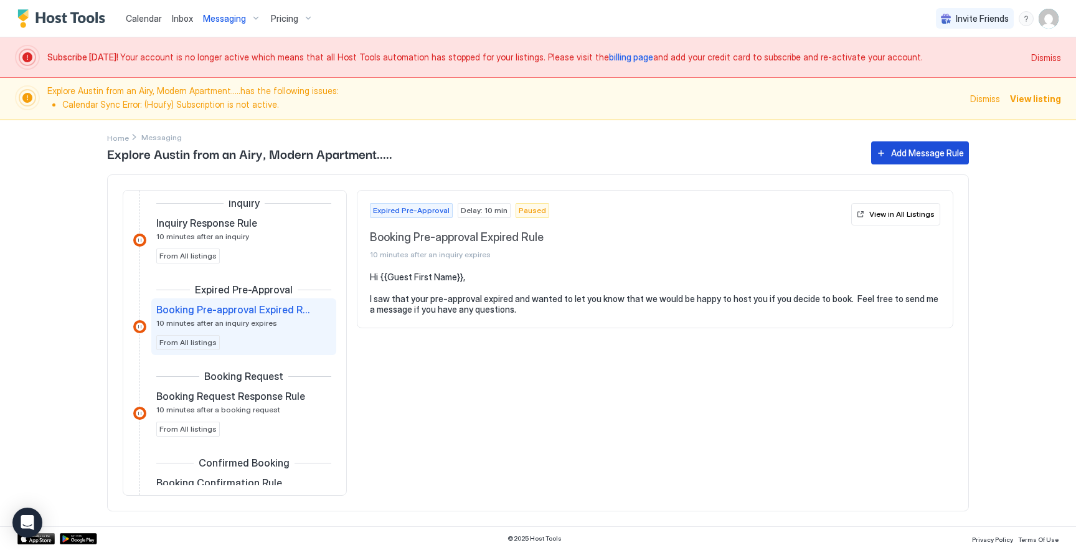
click at [899, 151] on div "Add Message Rule" at bounding box center [927, 152] width 73 height 13
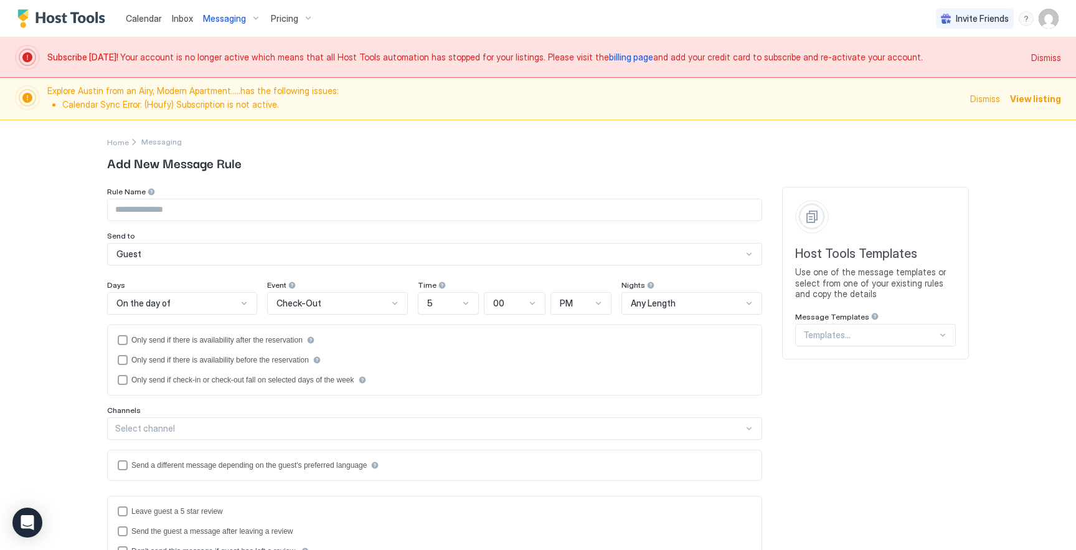
click at [409, 211] on input "Input Field" at bounding box center [435, 209] width 654 height 21
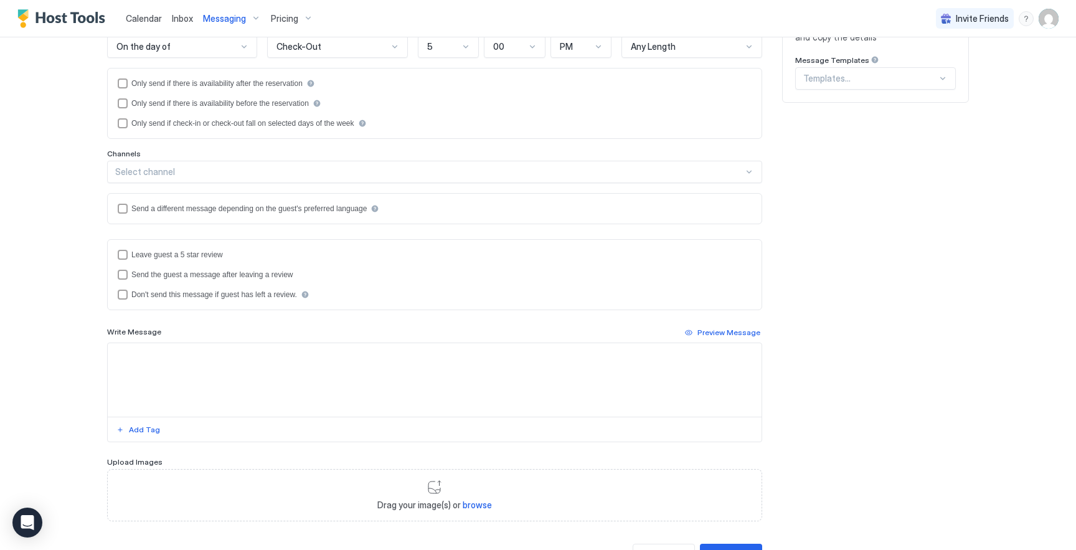
scroll to position [311, 0]
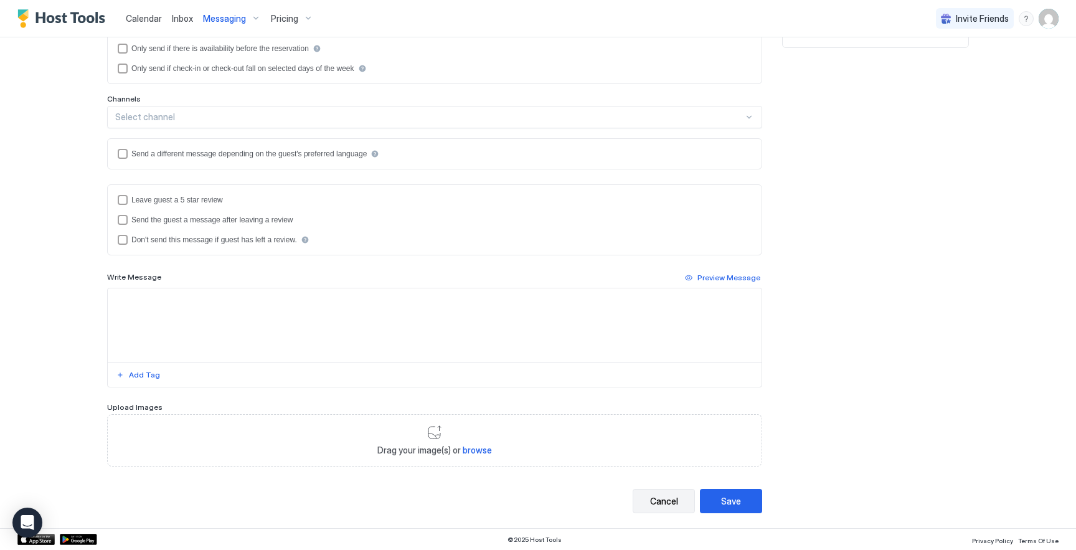
click at [652, 492] on button "Cancel" at bounding box center [664, 501] width 62 height 24
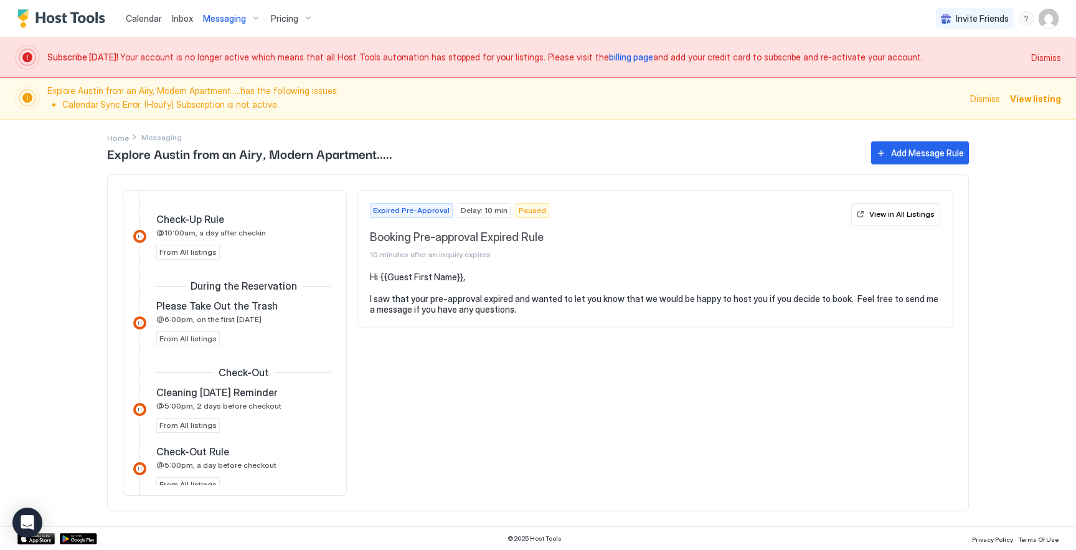
scroll to position [534, 0]
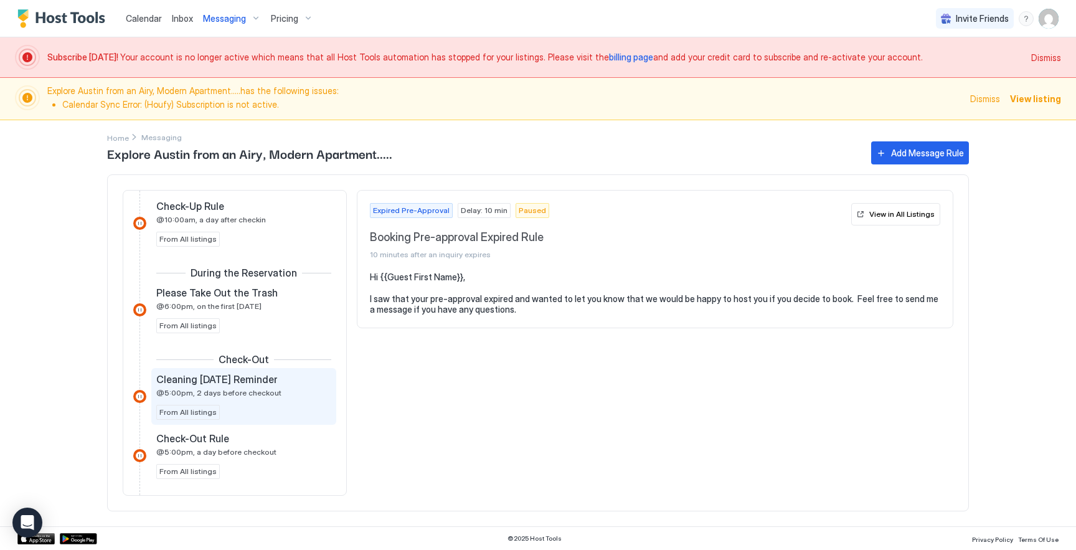
click at [245, 382] on span "Cleaning Tomorrow Reminder" at bounding box center [216, 379] width 121 height 12
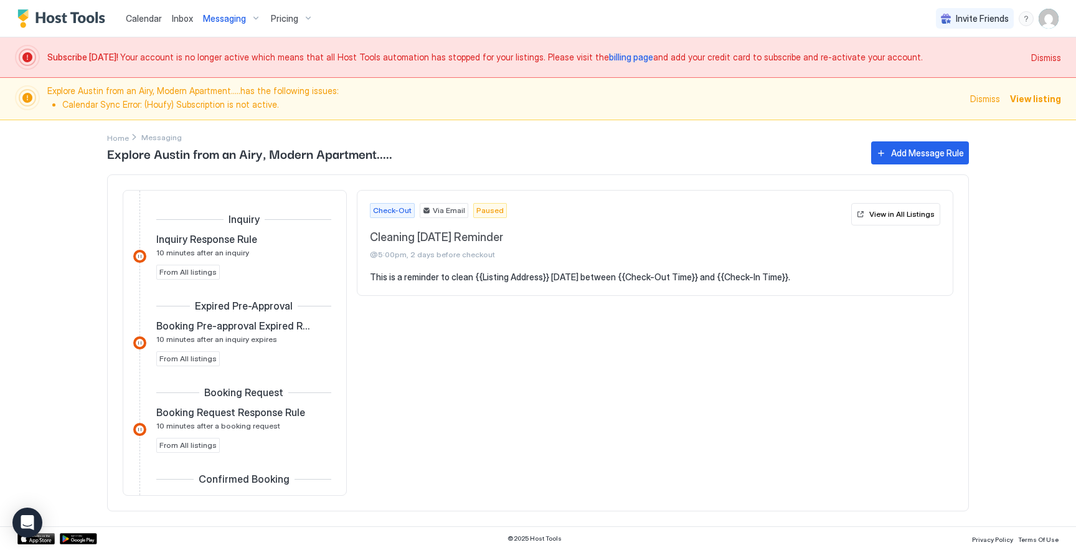
click at [149, 21] on span "Calendar" at bounding box center [144, 18] width 36 height 11
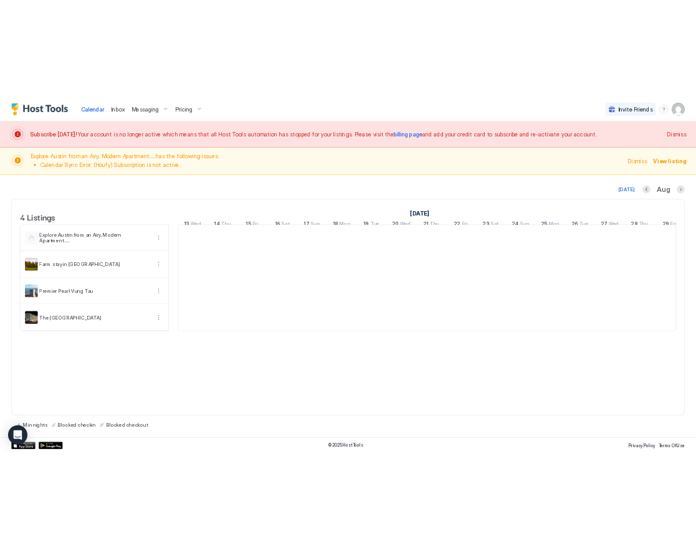
scroll to position [0, 692]
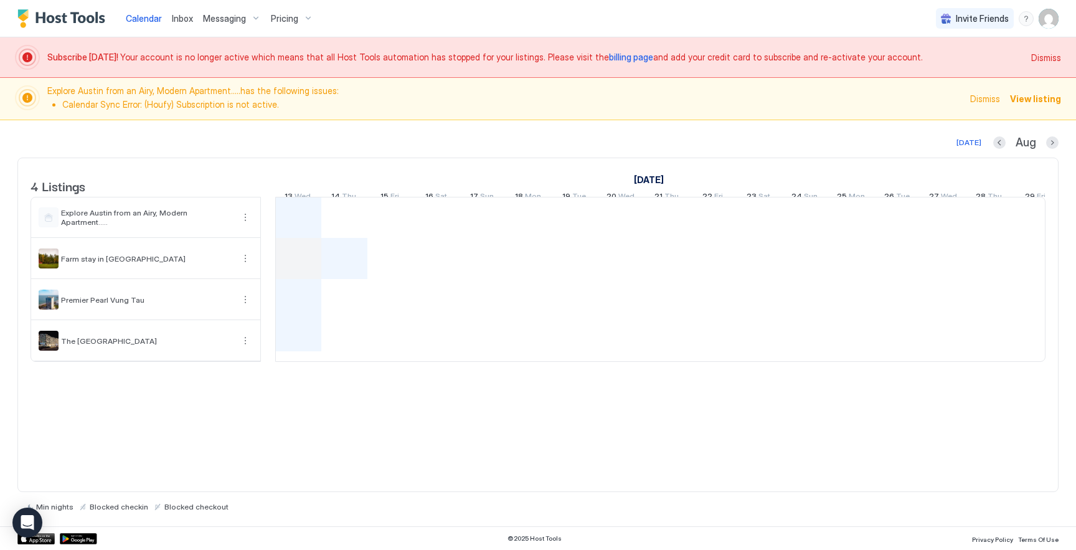
click at [1047, 21] on img "User profile" at bounding box center [1049, 19] width 20 height 20
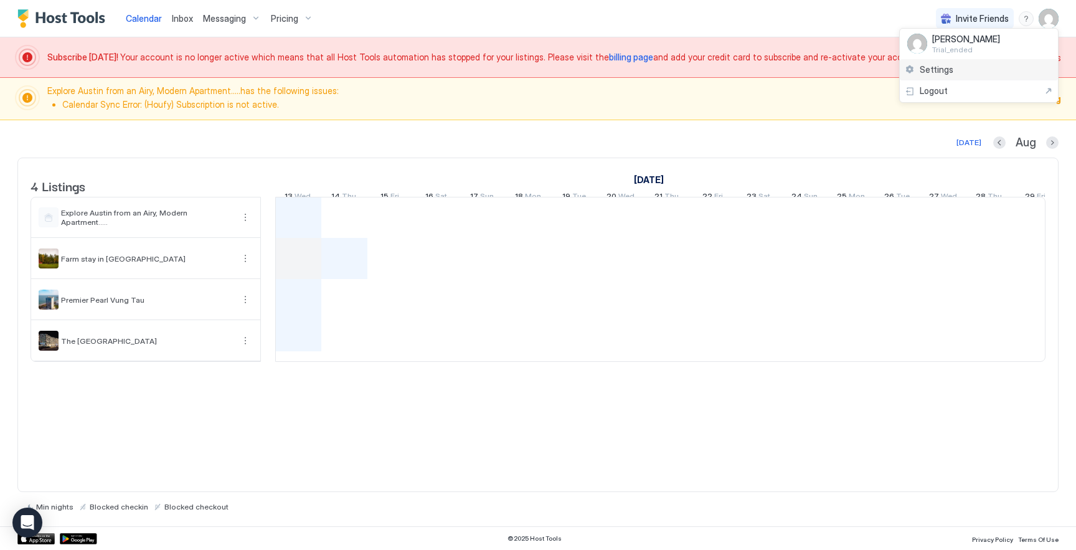
click at [947, 70] on span "Settings" at bounding box center [937, 69] width 34 height 11
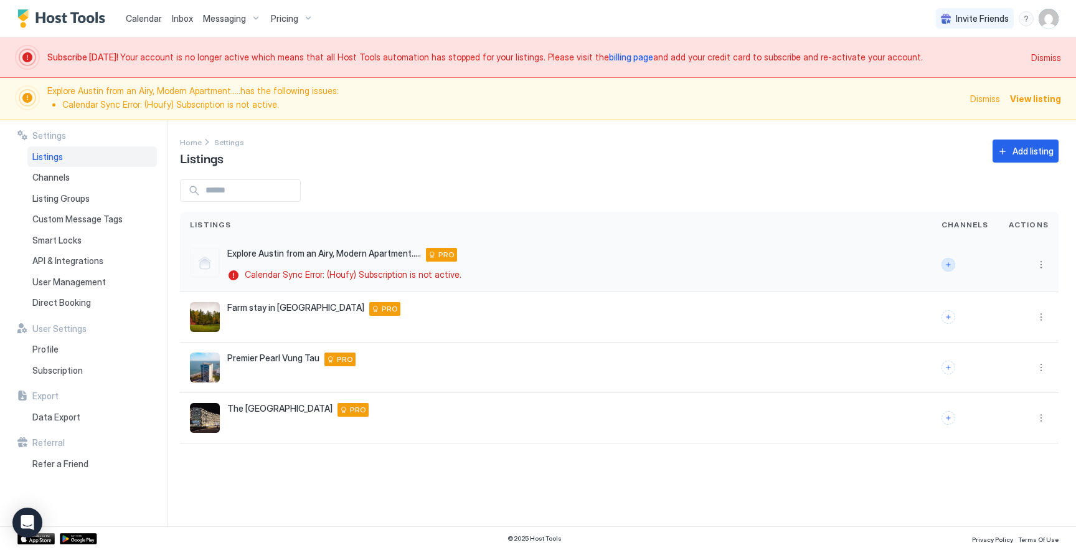
click at [956, 262] on button "Connect channels" at bounding box center [949, 265] width 14 height 14
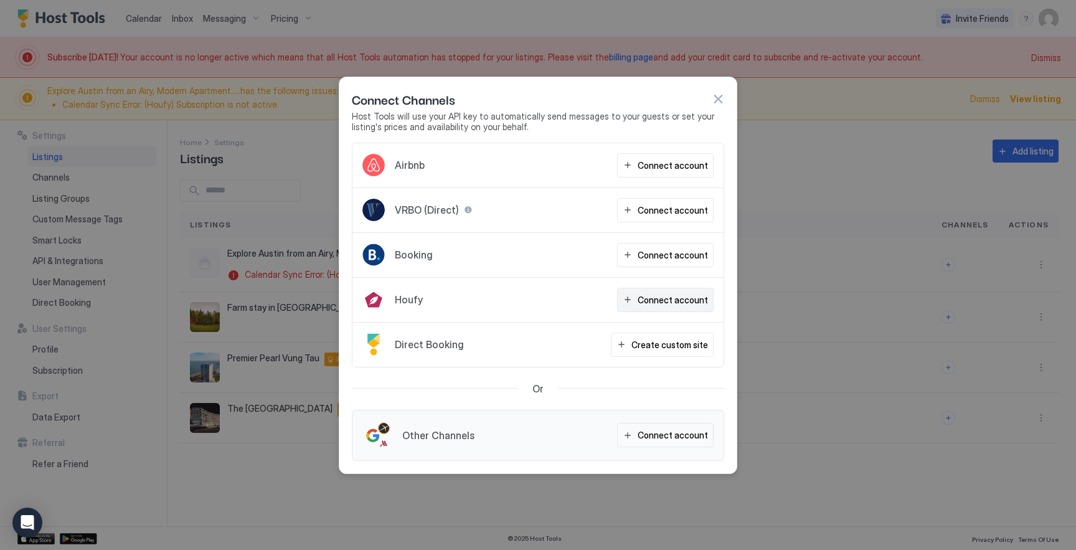
click at [653, 295] on div "Connect account" at bounding box center [673, 299] width 70 height 13
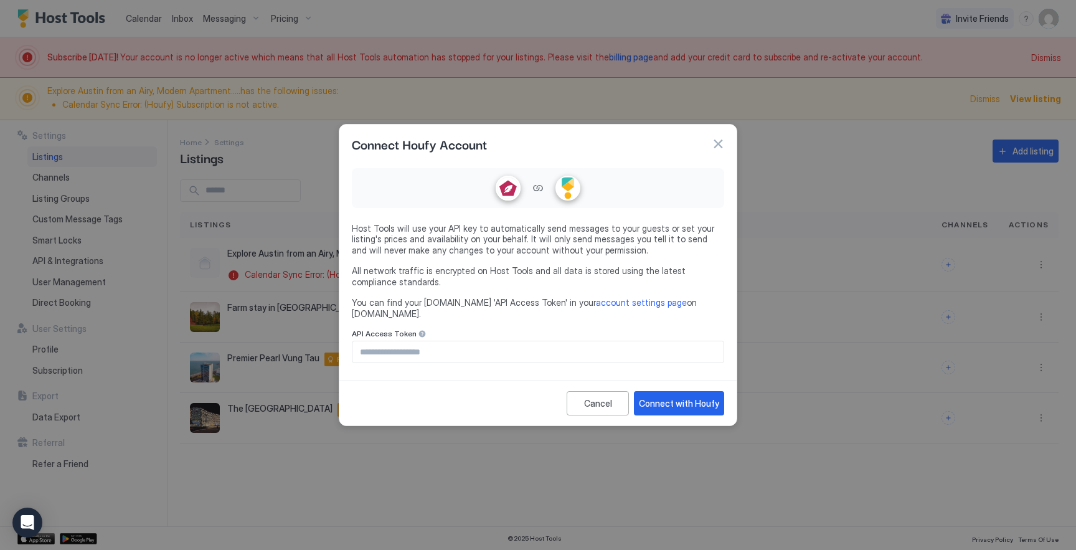
click at [561, 351] on input "Input Field" at bounding box center [538, 351] width 371 height 21
click at [587, 397] on div "Cancel" at bounding box center [598, 403] width 28 height 13
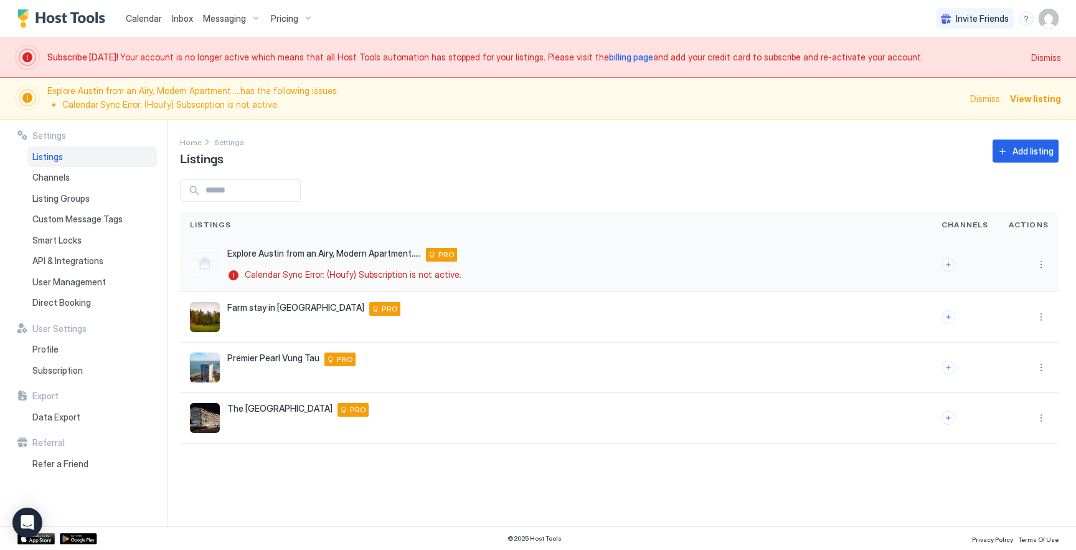
click at [1037, 255] on div at bounding box center [1029, 265] width 60 height 54
click at [1040, 264] on button "More options" at bounding box center [1041, 264] width 15 height 15
click at [777, 282] on div at bounding box center [538, 275] width 1076 height 550
click at [951, 265] on button "Connect channels" at bounding box center [949, 265] width 14 height 14
click at [955, 265] on button "Connect channels" at bounding box center [949, 265] width 14 height 14
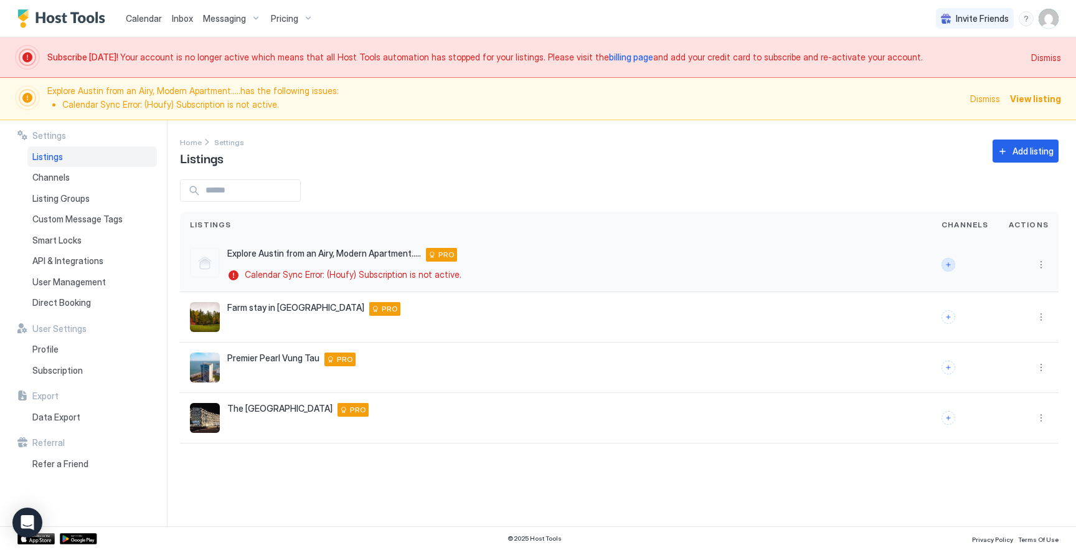
click at [951, 264] on button "Connect channels" at bounding box center [949, 265] width 14 height 14
click at [954, 263] on button "Connect channels" at bounding box center [949, 265] width 14 height 14
click at [952, 264] on button "Connect channels" at bounding box center [949, 265] width 14 height 14
click at [952, 262] on button "Connect channels" at bounding box center [949, 265] width 14 height 14
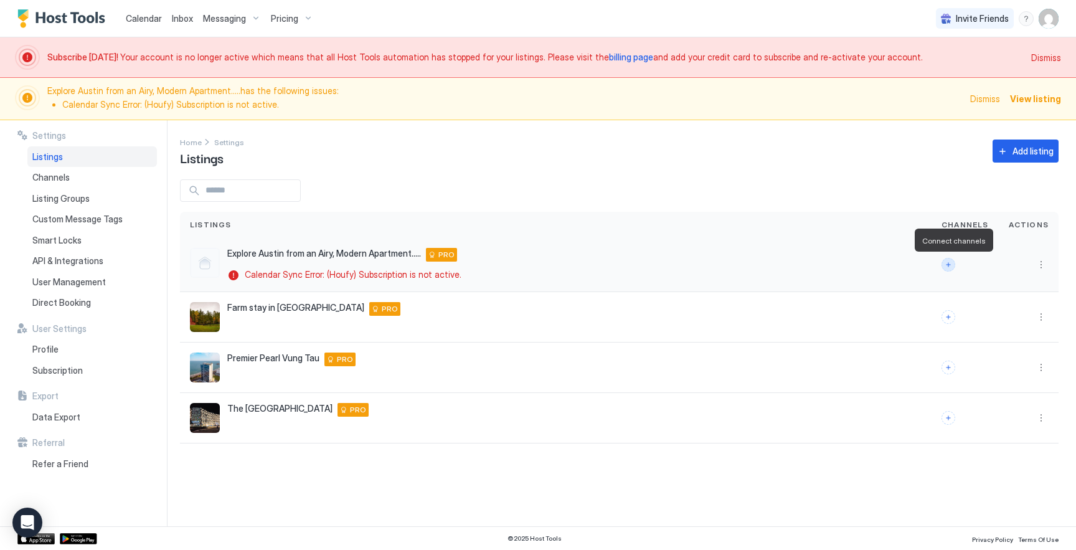
click at [952, 262] on button "Connect channels" at bounding box center [949, 265] width 14 height 14
click at [954, 316] on button "Connect channels" at bounding box center [949, 317] width 14 height 14
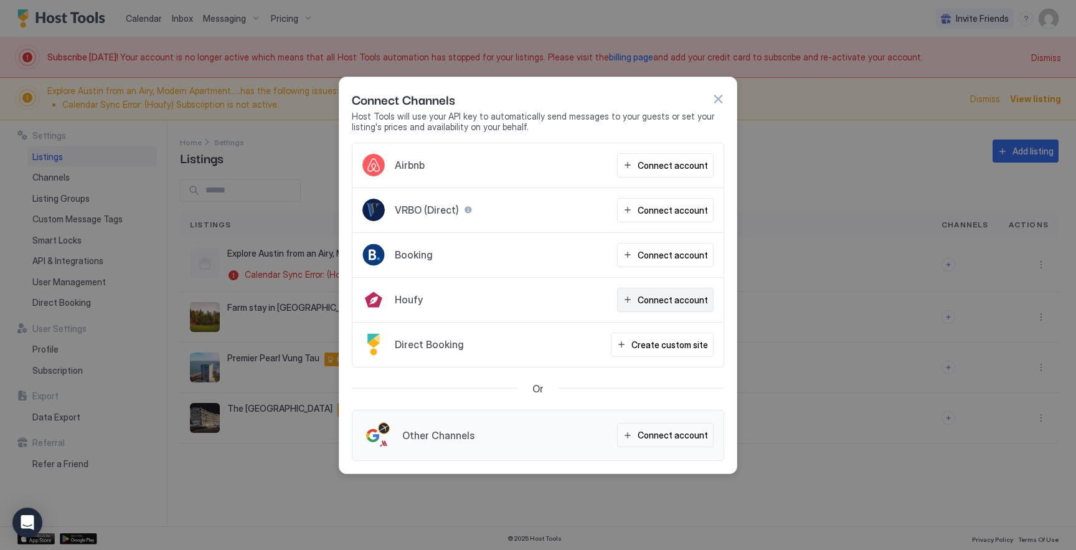
click at [671, 295] on div "Connect account" at bounding box center [673, 299] width 70 height 13
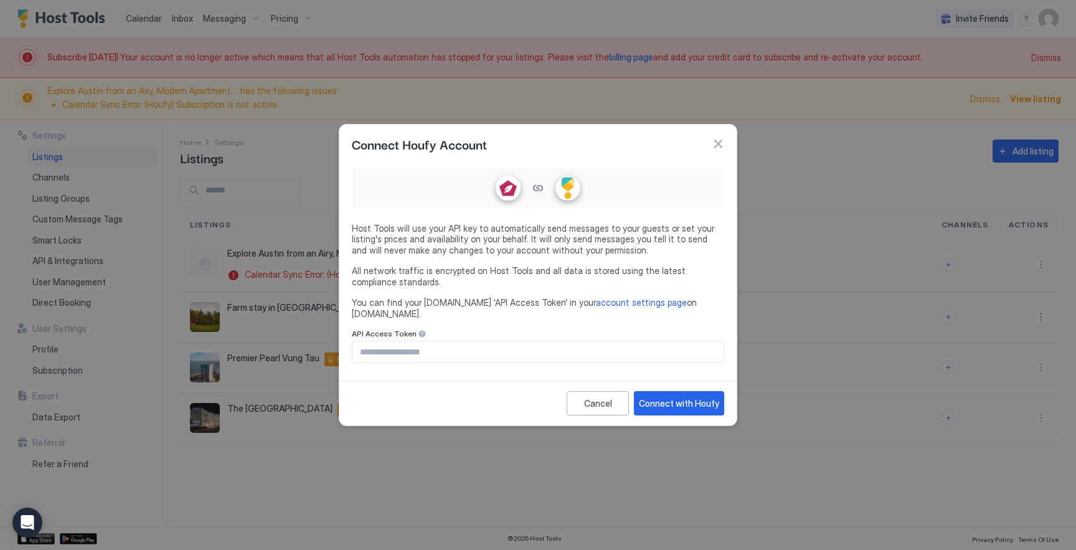
click at [719, 150] on button "button" at bounding box center [718, 144] width 12 height 12
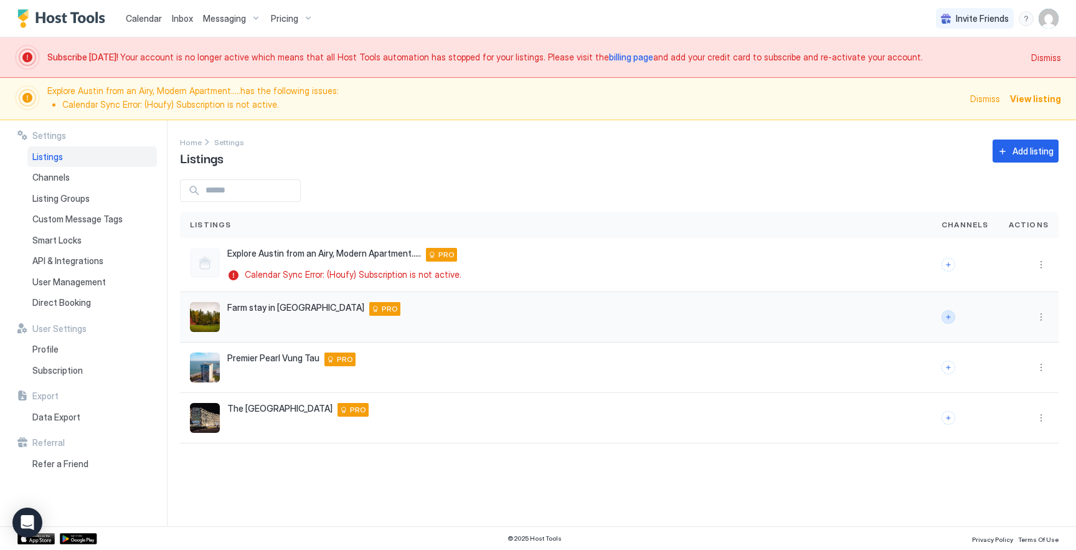
click at [955, 320] on button "Connect channels" at bounding box center [949, 317] width 14 height 14
click at [954, 265] on button "Connect channels" at bounding box center [949, 265] width 14 height 14
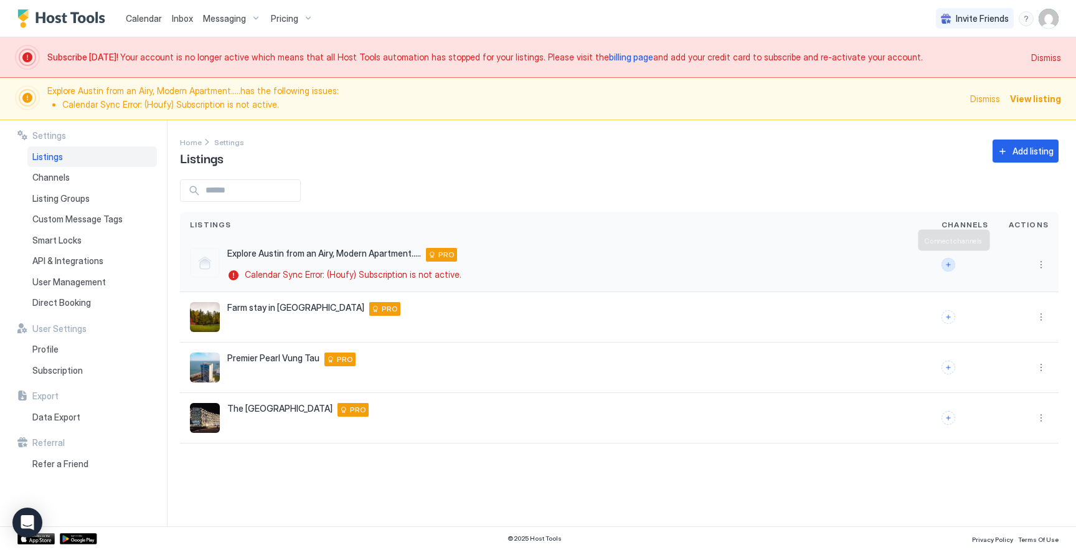
click at [954, 265] on button "Connect channels" at bounding box center [949, 265] width 14 height 14
click at [1045, 266] on button "More options" at bounding box center [1041, 264] width 15 height 15
click at [958, 254] on div at bounding box center [538, 275] width 1076 height 550
click at [956, 259] on div at bounding box center [538, 275] width 1076 height 550
click at [960, 259] on div at bounding box center [965, 265] width 47 height 14
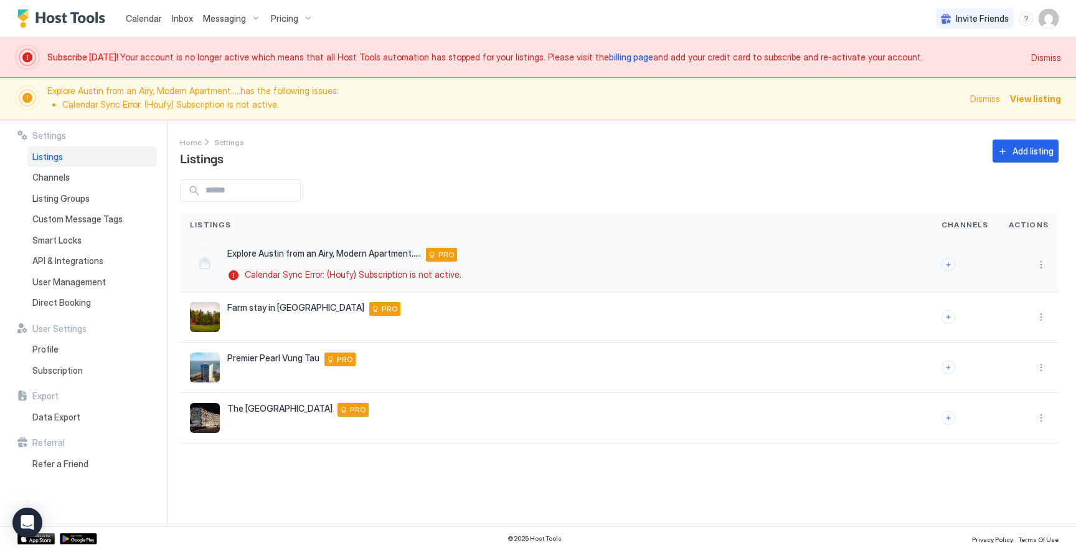
click at [956, 259] on div at bounding box center [949, 265] width 14 height 14
click at [952, 269] on button "Connect channels" at bounding box center [949, 265] width 14 height 14
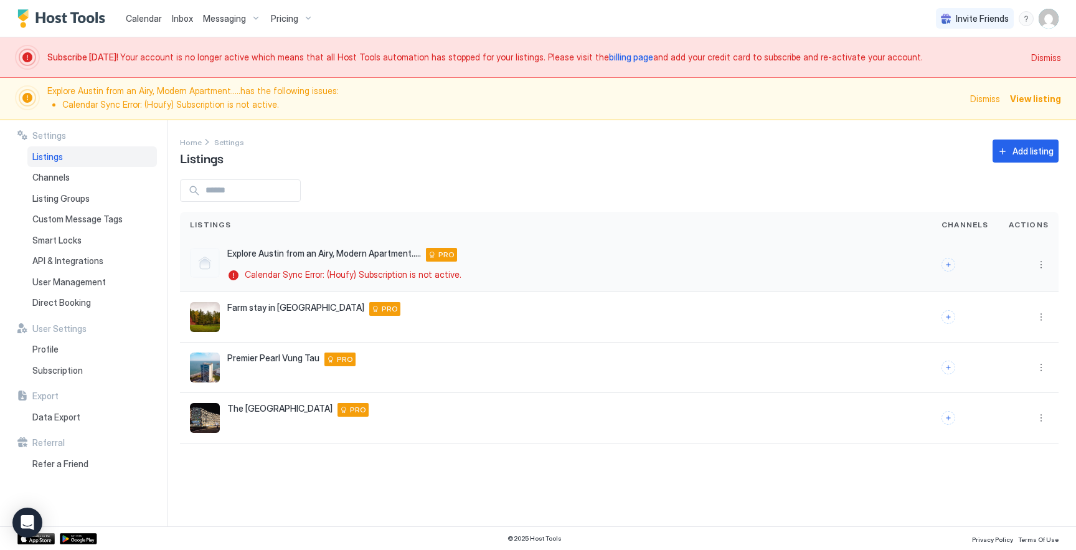
click at [854, 268] on div "Explore Austin from an Airy, Modern Apartment..... 620 W 35th St, Austin, TX 78…" at bounding box center [556, 265] width 732 height 34
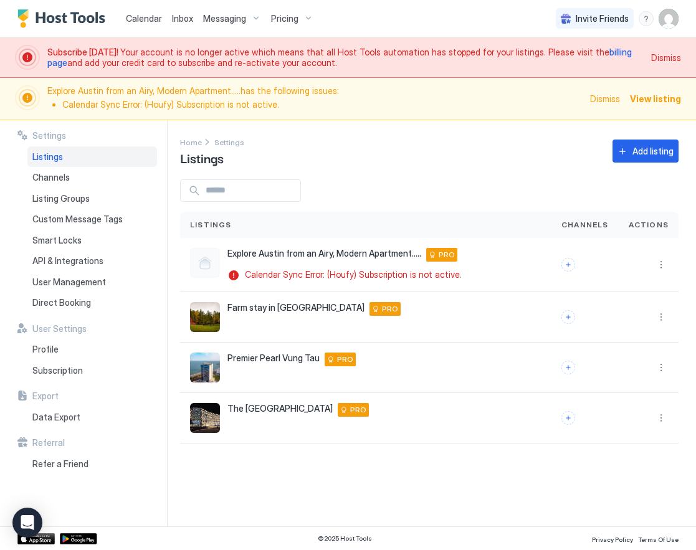
click at [528, 214] on div "Listings" at bounding box center [365, 225] width 371 height 26
click at [574, 316] on button "Connect channels" at bounding box center [568, 317] width 14 height 14
click at [564, 268] on div at bounding box center [584, 265] width 67 height 54
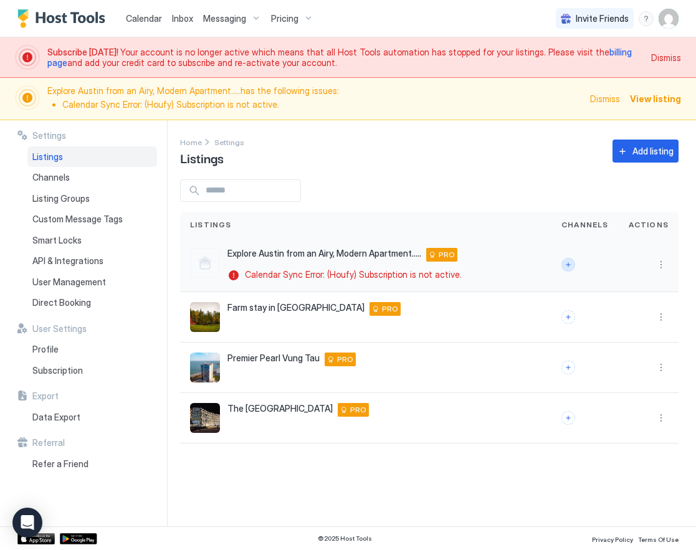
click at [575, 264] on button "Connect channels" at bounding box center [568, 265] width 14 height 14
click at [501, 163] on div "Home Settings Listings Add listing" at bounding box center [429, 151] width 498 height 32
click at [573, 262] on button "Connect channels" at bounding box center [568, 265] width 14 height 14
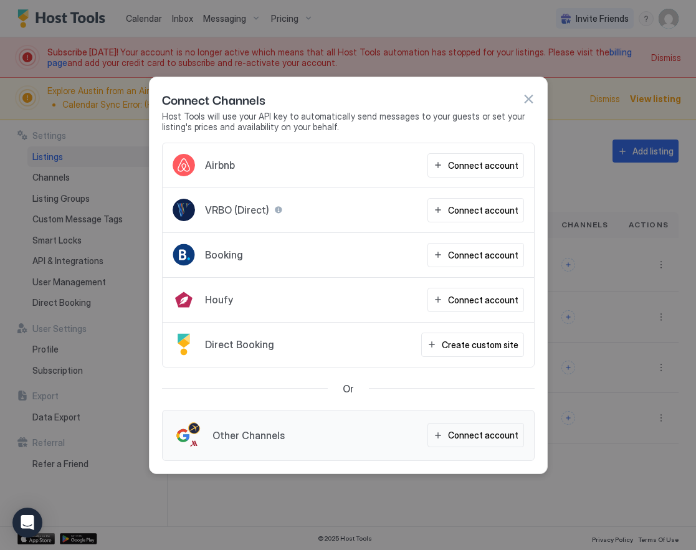
click at [531, 96] on button "button" at bounding box center [528, 99] width 12 height 12
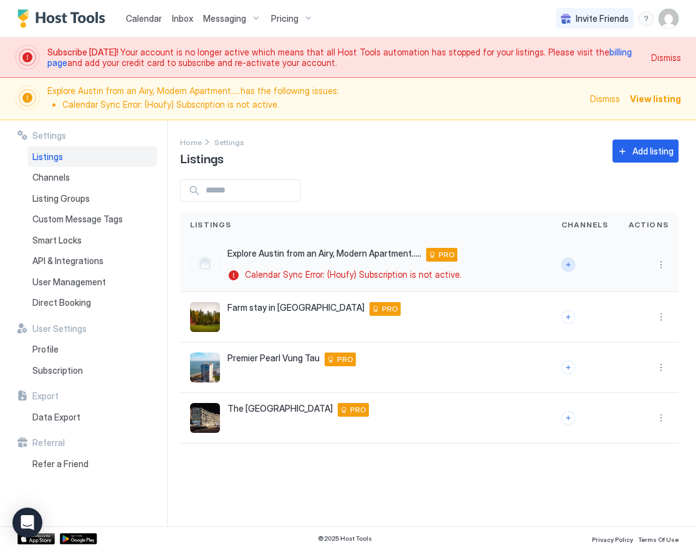
click at [572, 258] on button "Connect channels" at bounding box center [568, 265] width 14 height 14
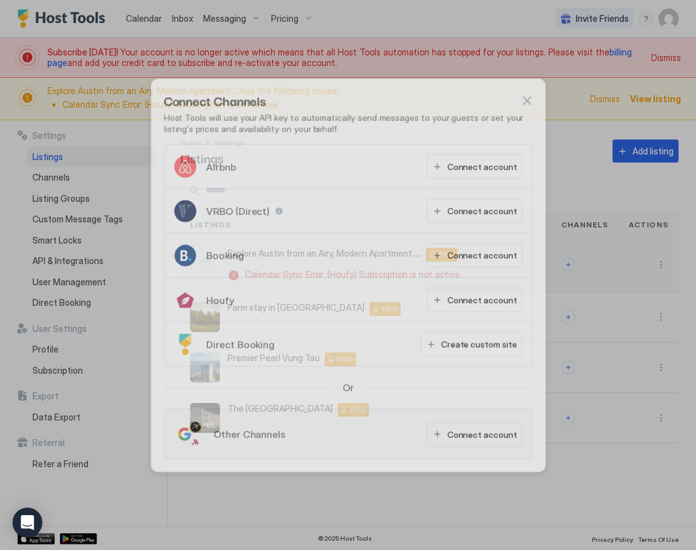
click at [572, 265] on div at bounding box center [348, 275] width 696 height 550
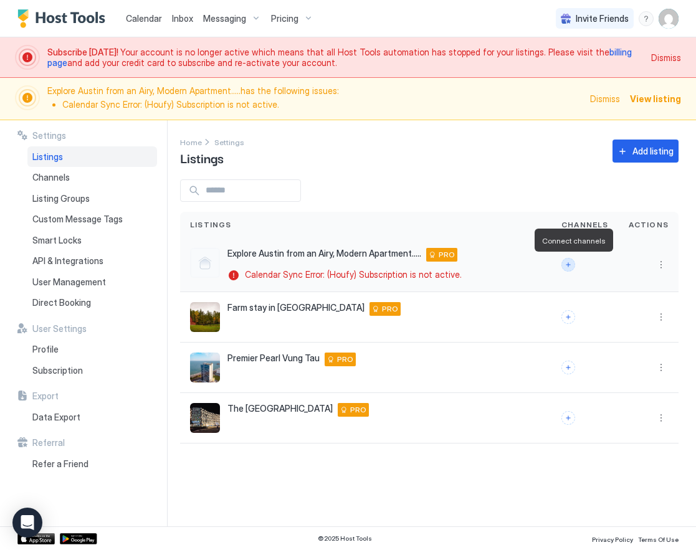
click at [572, 264] on button "Connect channels" at bounding box center [568, 265] width 14 height 14
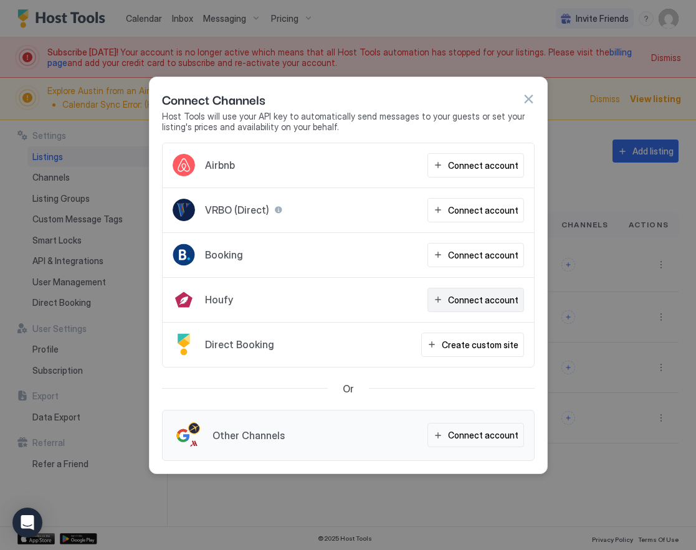
click at [477, 306] on div "Connect account" at bounding box center [483, 299] width 70 height 13
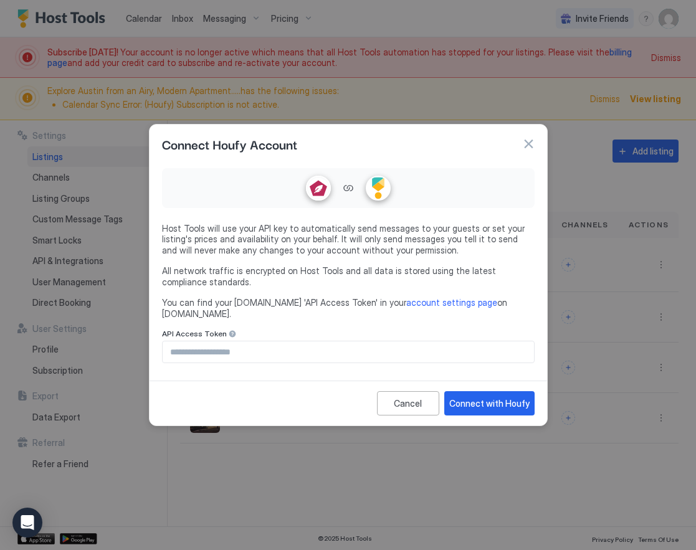
click at [412, 399] on div "Cancel" at bounding box center [408, 403] width 28 height 13
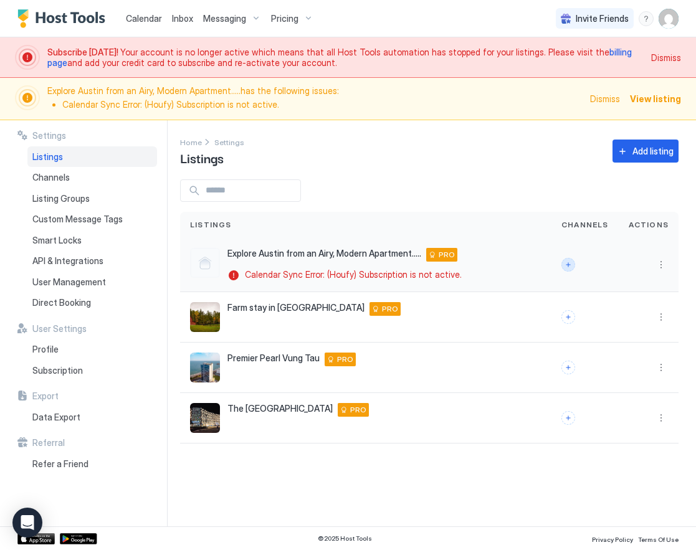
click at [570, 264] on button "Connect channels" at bounding box center [568, 265] width 14 height 14
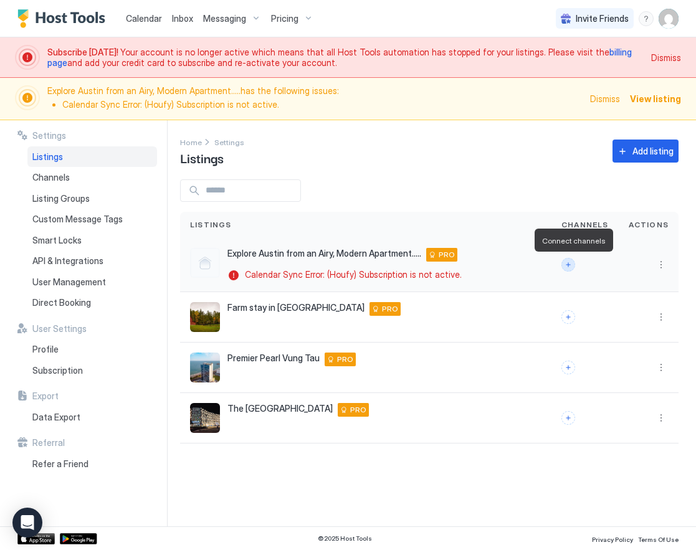
click at [570, 264] on button "Connect channels" at bounding box center [568, 265] width 14 height 14
click at [563, 261] on div at bounding box center [584, 265] width 67 height 54
click at [565, 261] on button "Connect channels" at bounding box center [568, 265] width 14 height 14
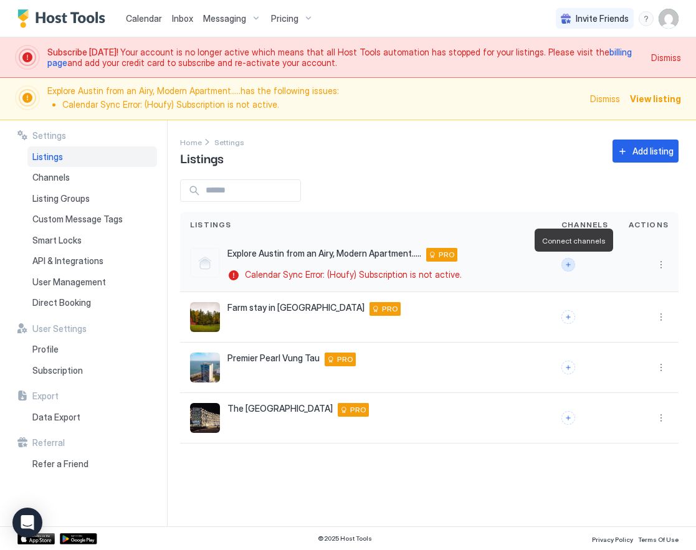
click at [565, 261] on button "Connect channels" at bounding box center [568, 265] width 14 height 14
click at [573, 267] on button "Connect channels" at bounding box center [568, 265] width 14 height 14
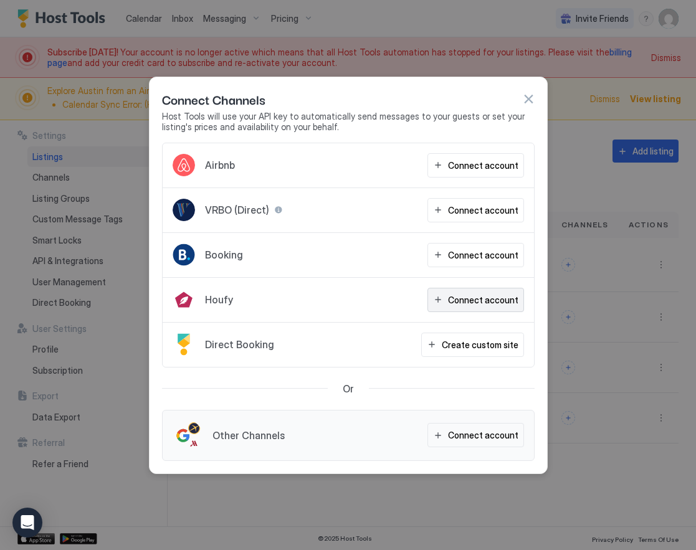
click at [480, 293] on div "Connect account" at bounding box center [483, 299] width 70 height 13
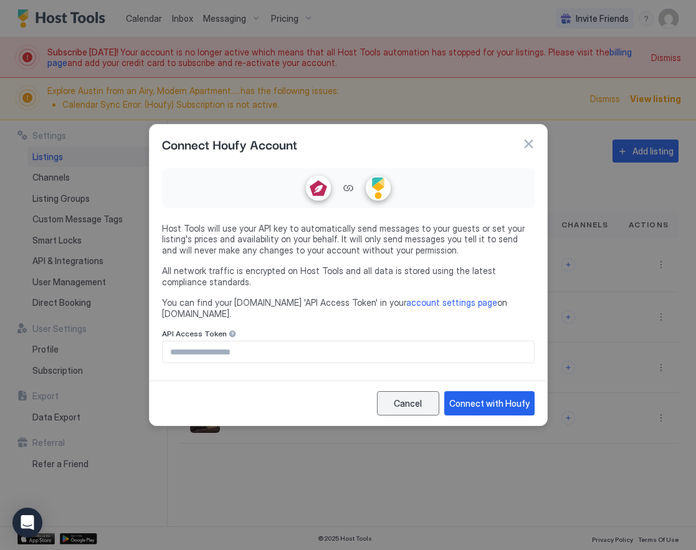
click at [412, 402] on div "Cancel" at bounding box center [408, 403] width 28 height 13
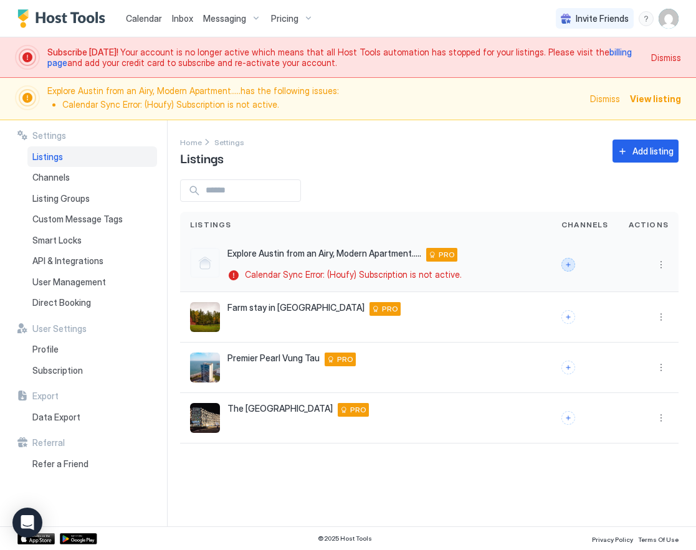
click at [572, 264] on button "Connect channels" at bounding box center [568, 265] width 14 height 14
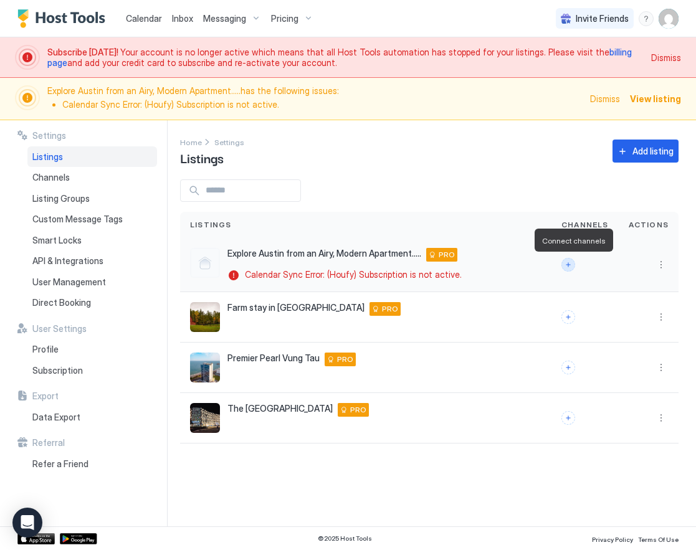
click at [572, 264] on button "Connect channels" at bounding box center [568, 265] width 14 height 14
